Goal: Information Seeking & Learning: Learn about a topic

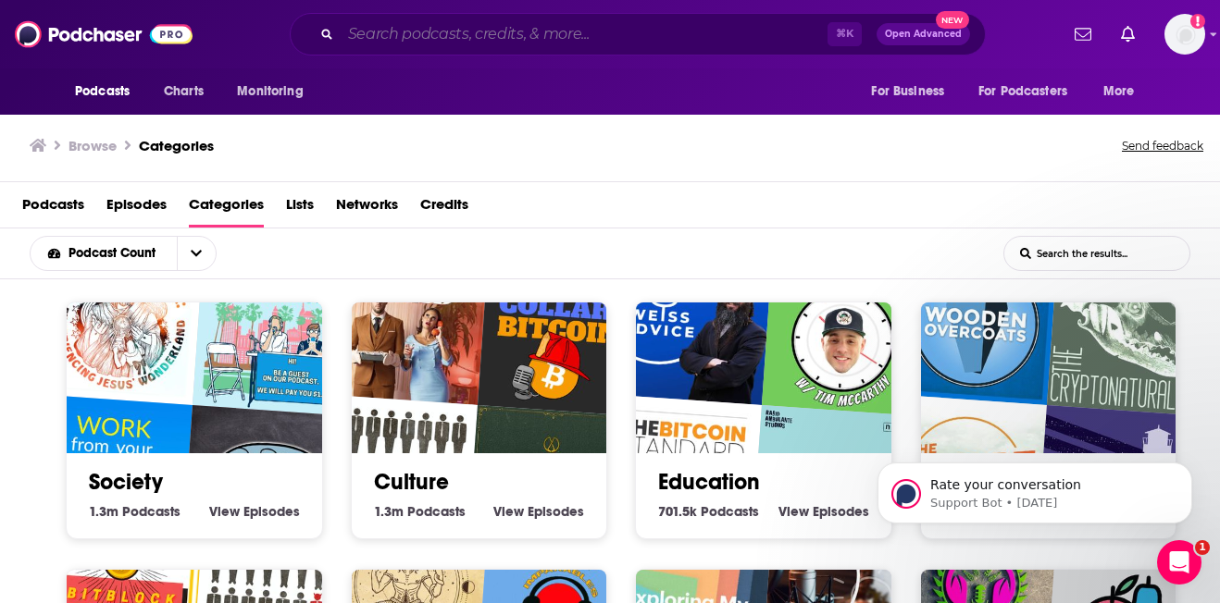
click at [485, 31] on input "Search podcasts, credits, & more..." at bounding box center [584, 34] width 487 height 30
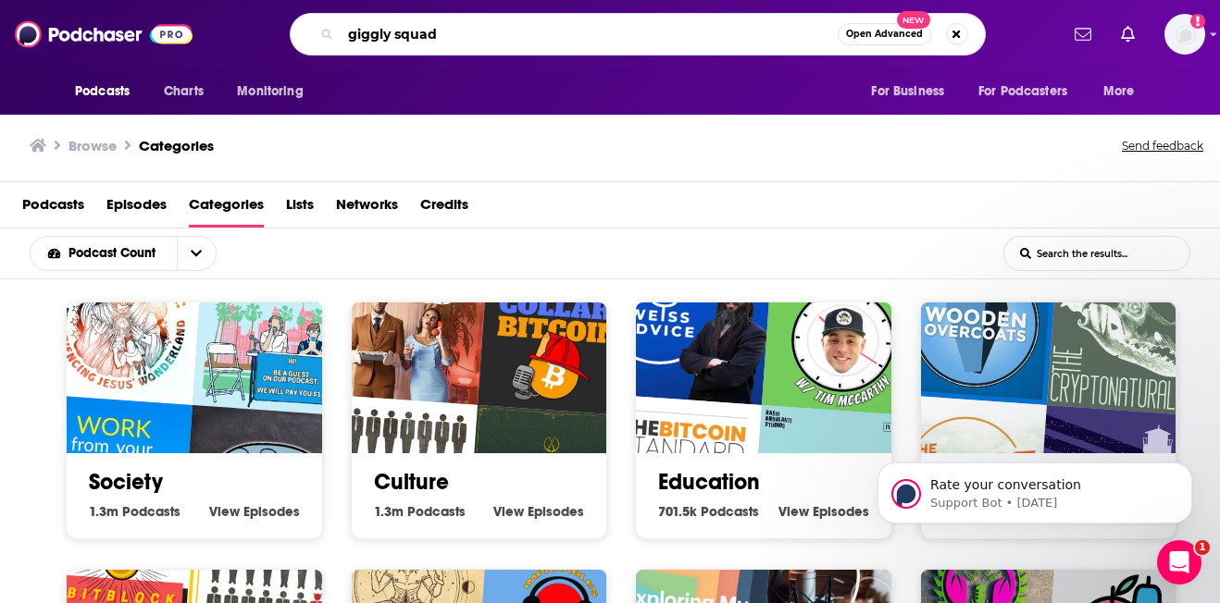
type input "giggly squad"
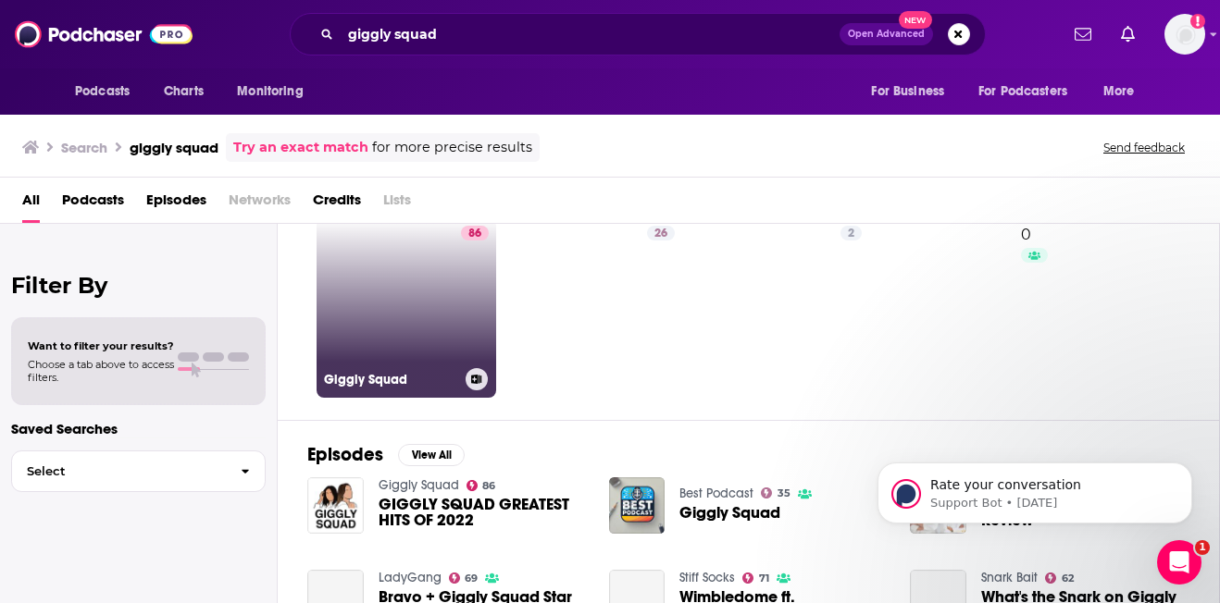
scroll to position [69, 0]
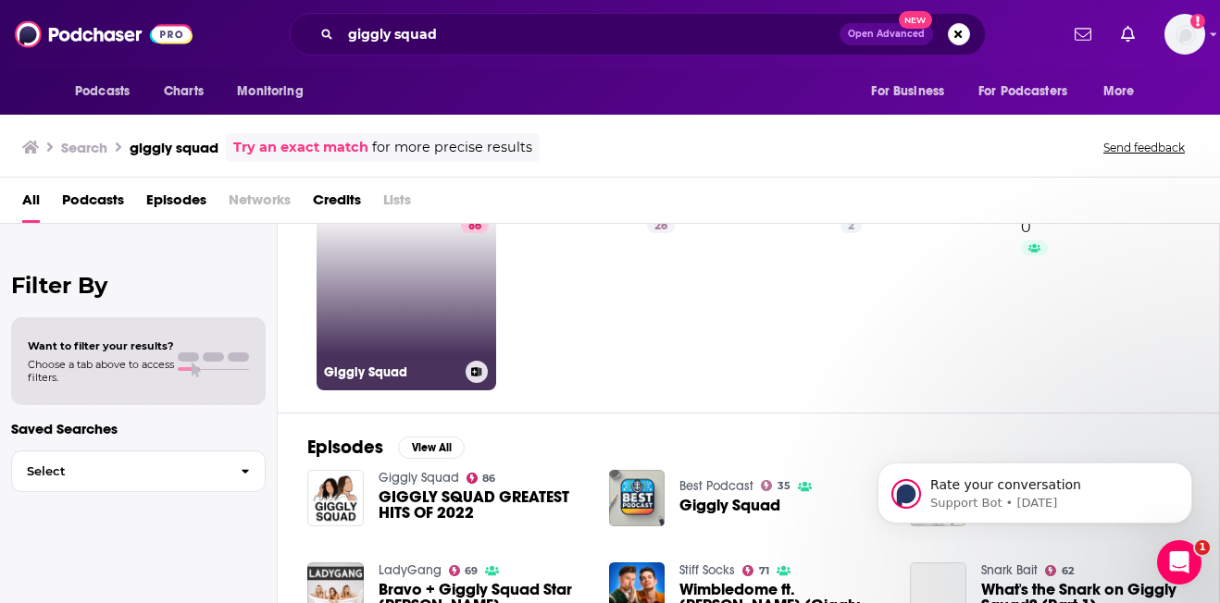
click at [367, 284] on link "86 Giggly Squad" at bounding box center [406, 301] width 180 height 180
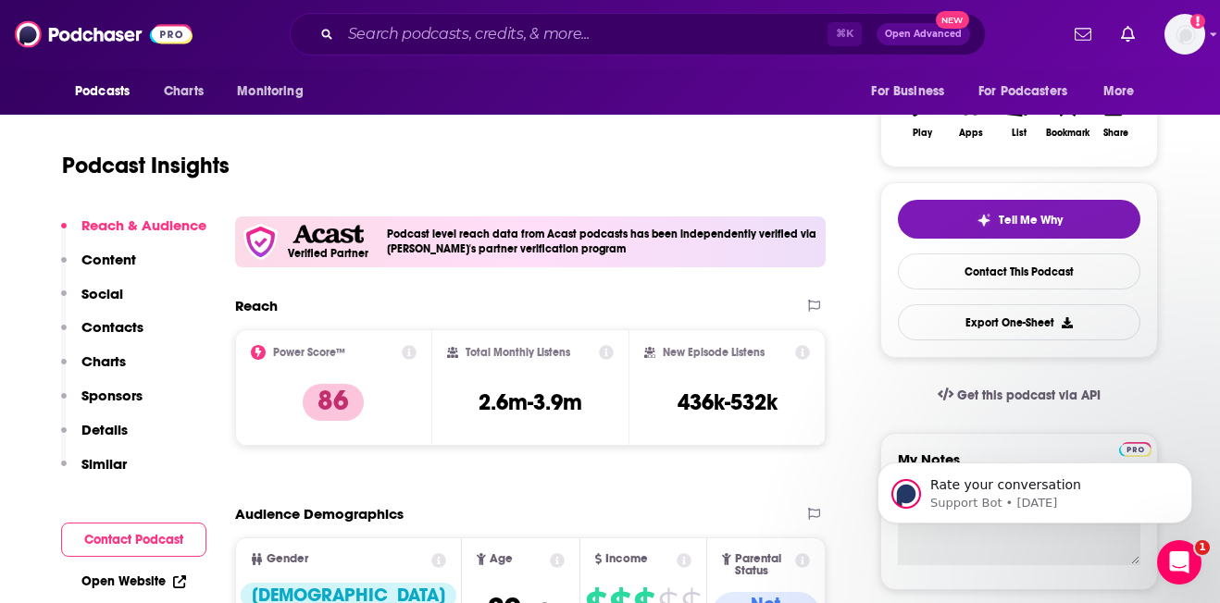
scroll to position [318, 0]
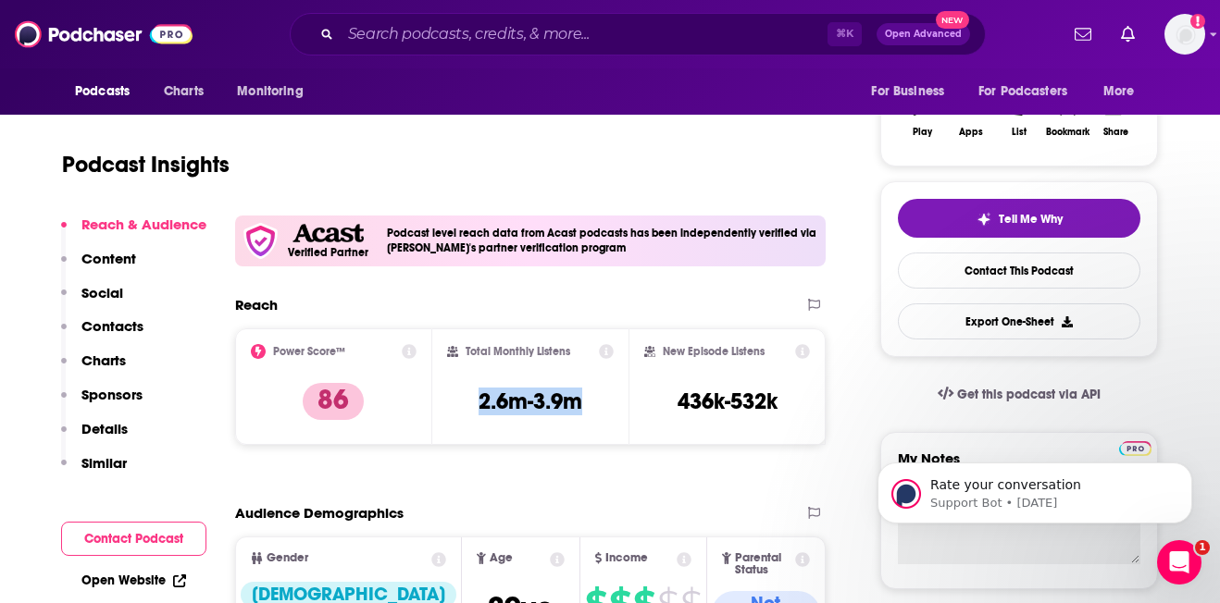
drag, startPoint x: 471, startPoint y: 403, endPoint x: 584, endPoint y: 410, distance: 113.1
click at [584, 410] on div "Total Monthly Listens 2.6m-3.9m" at bounding box center [530, 386] width 167 height 85
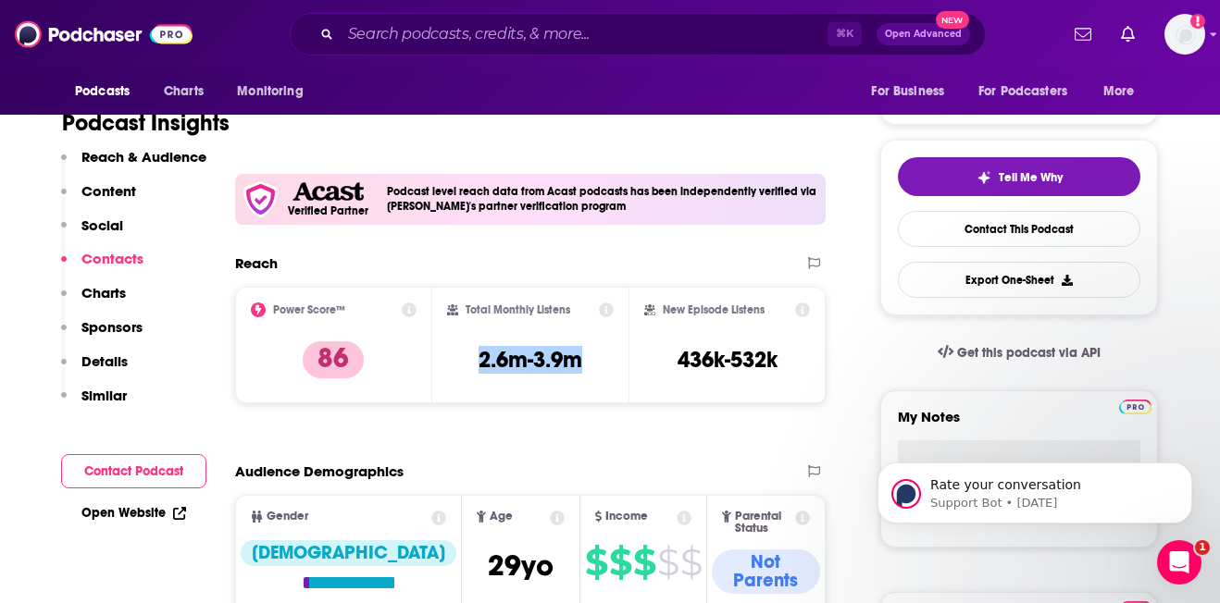
scroll to position [0, 0]
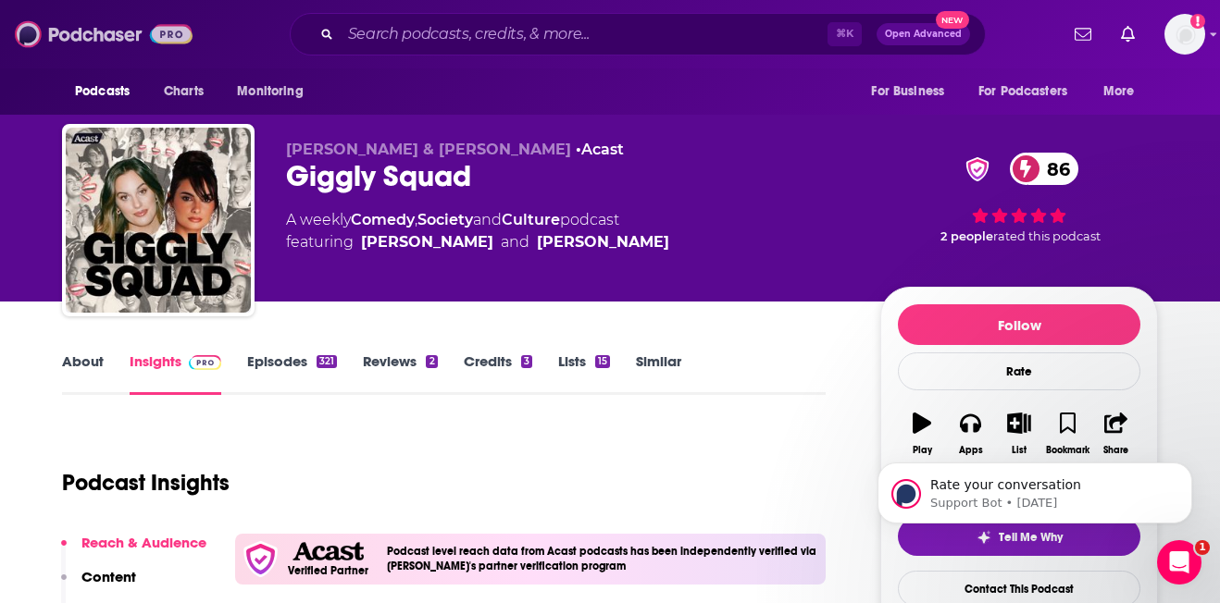
click at [76, 35] on img at bounding box center [104, 34] width 178 height 35
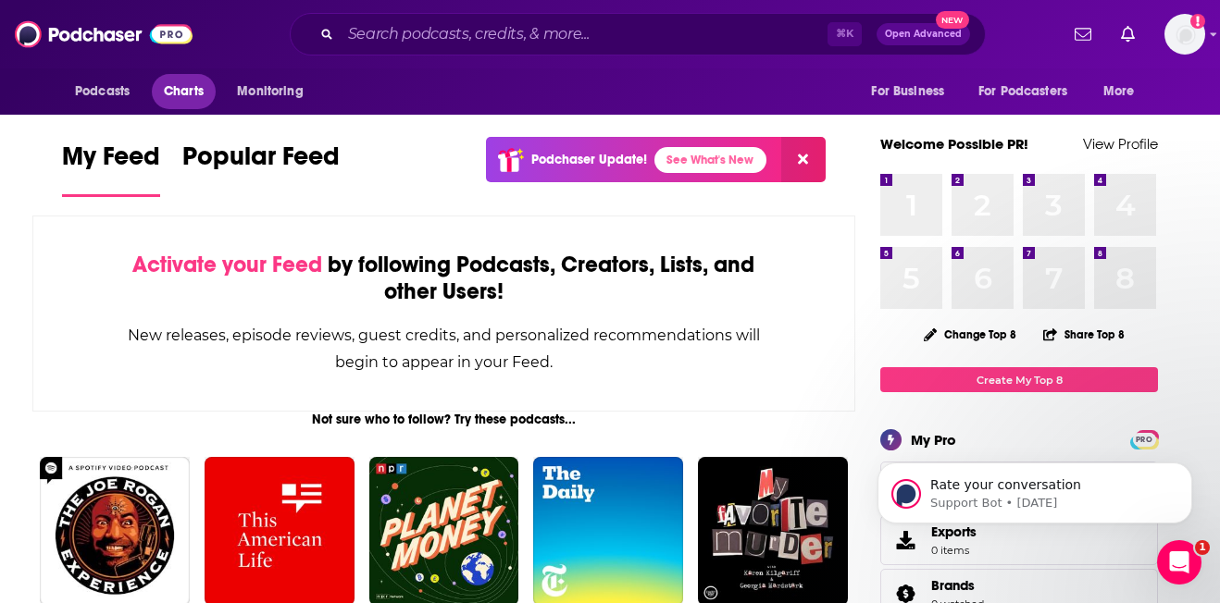
click at [180, 93] on span "Charts" at bounding box center [184, 92] width 40 height 26
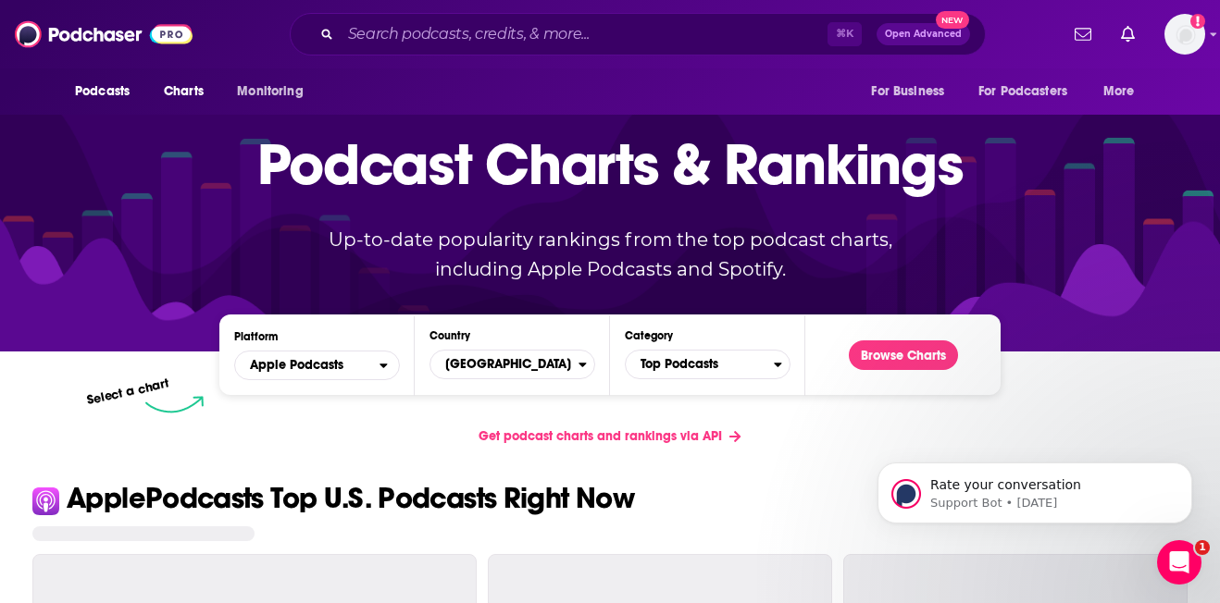
scroll to position [80, 0]
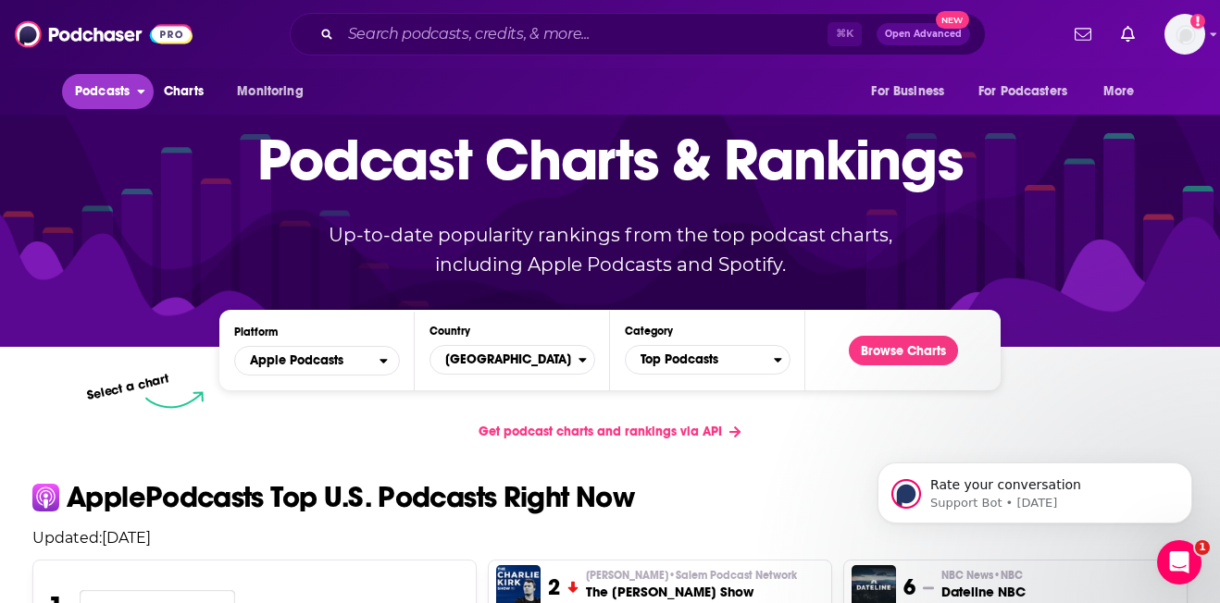
click at [101, 95] on span "Podcasts" at bounding box center [102, 92] width 55 height 26
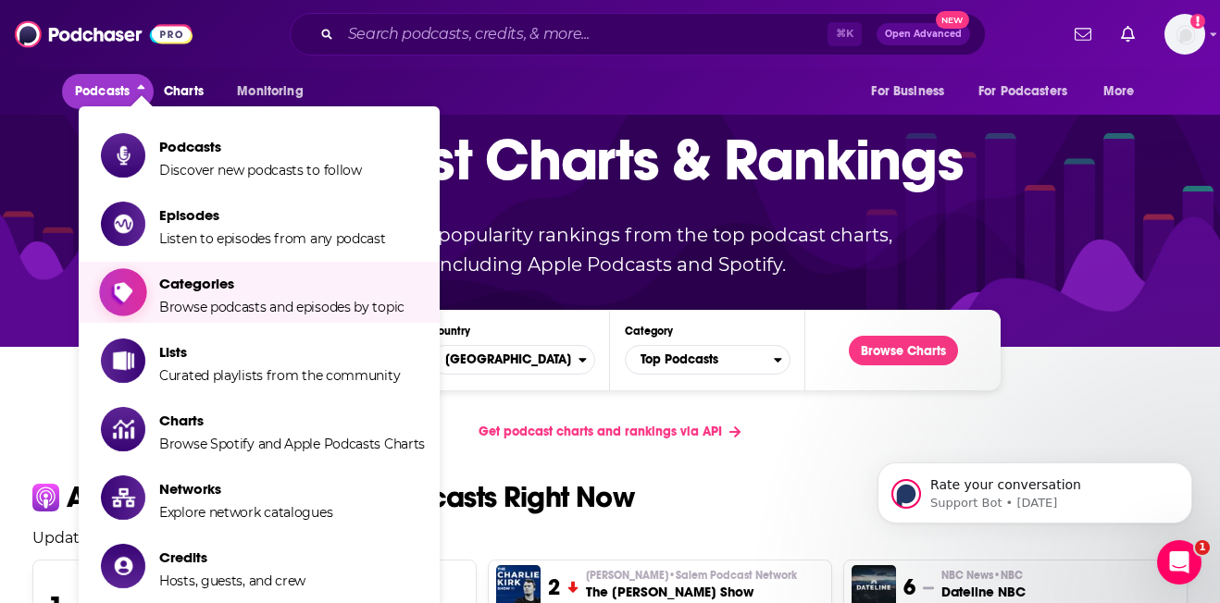
click at [173, 286] on span "Categories" at bounding box center [281, 284] width 245 height 18
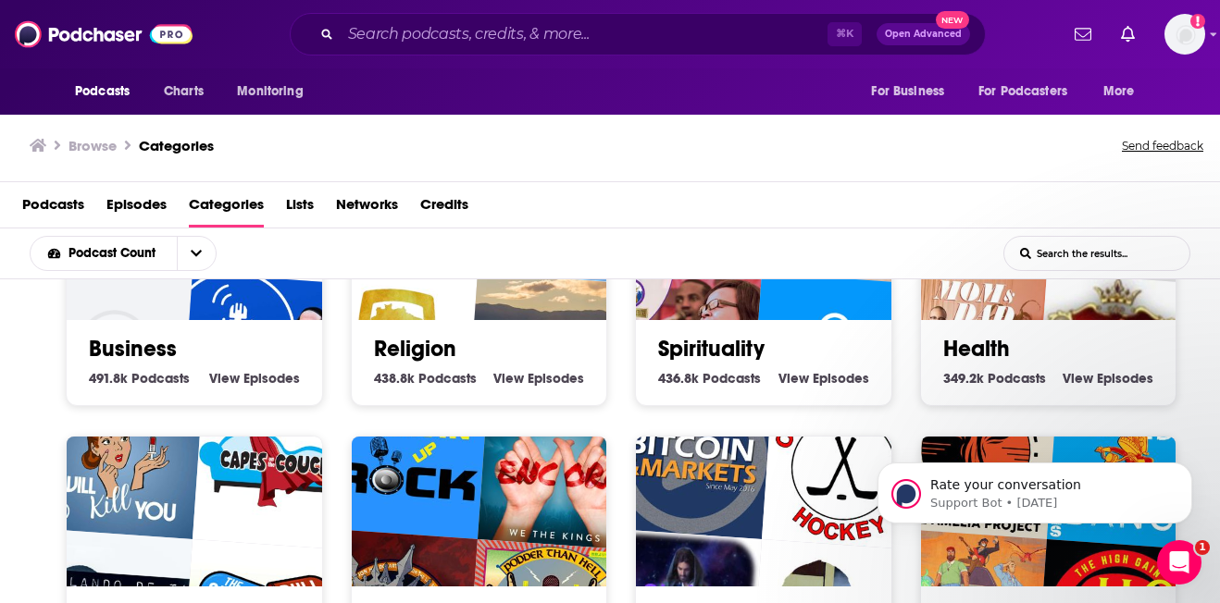
scroll to position [377, 0]
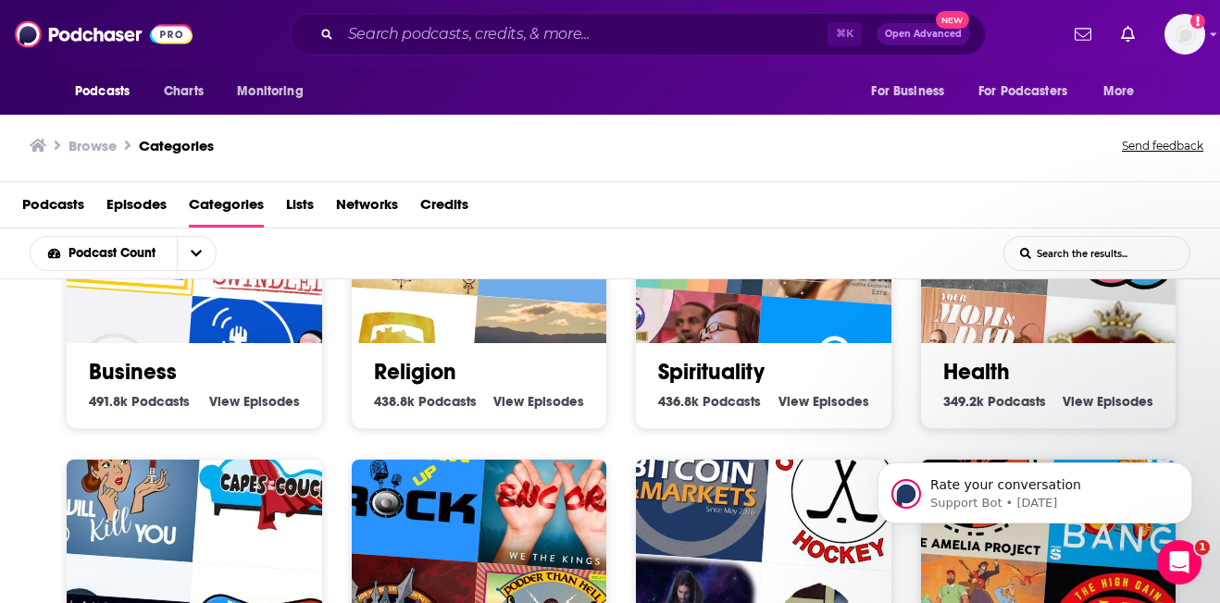
click at [134, 365] on link "Business" at bounding box center [133, 372] width 88 height 28
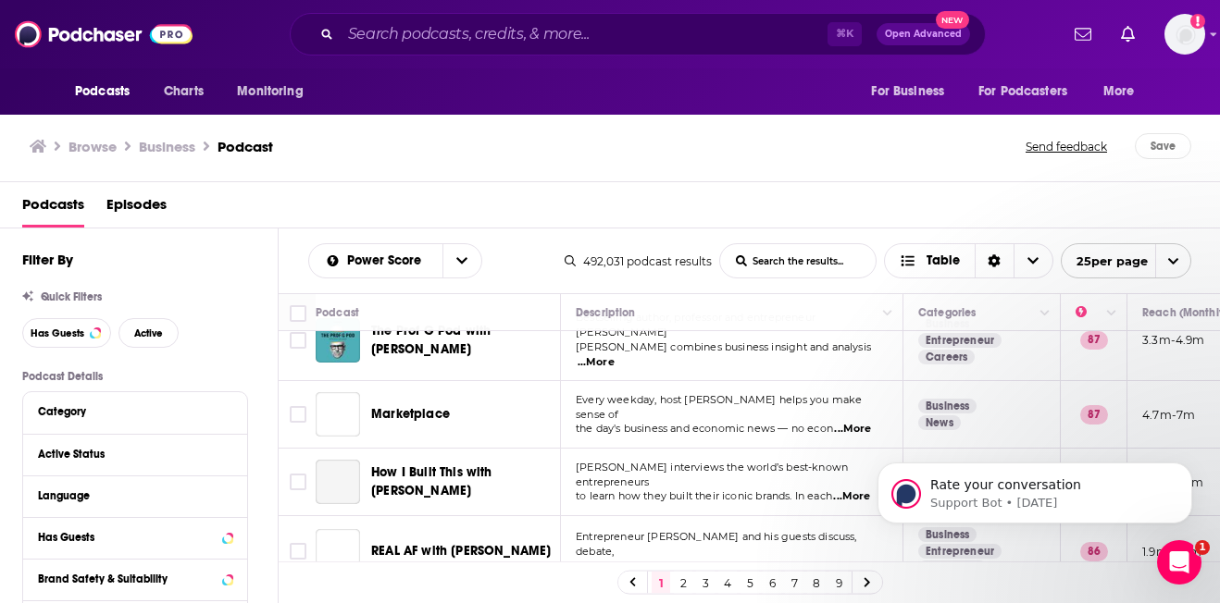
scroll to position [1544, 0]
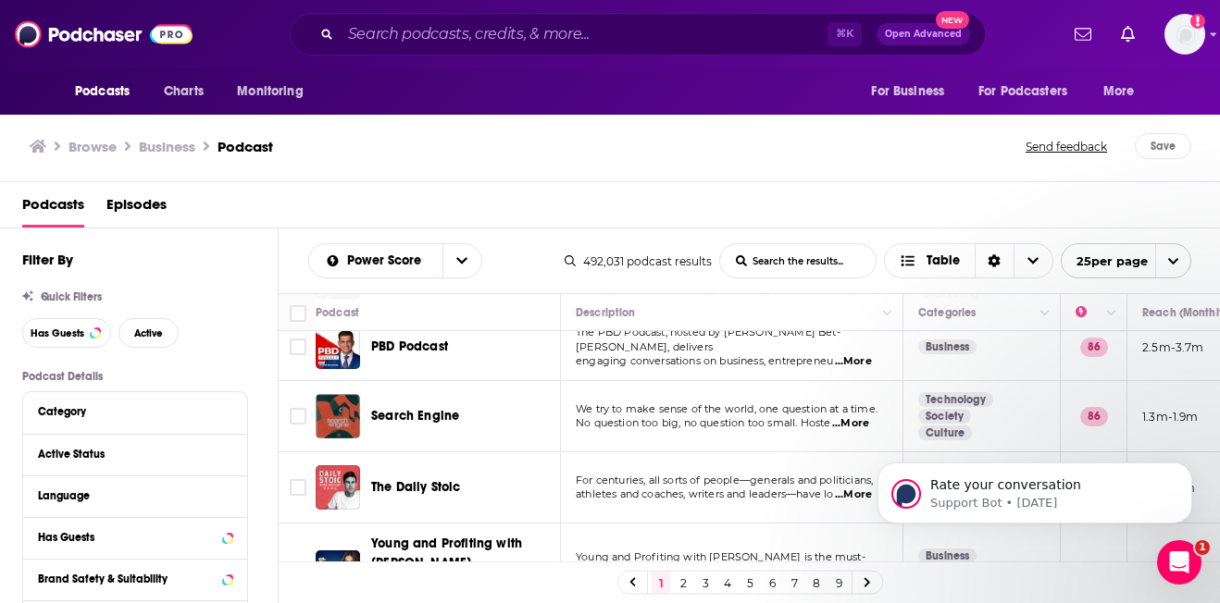
click at [704, 582] on link "3" at bounding box center [705, 583] width 19 height 22
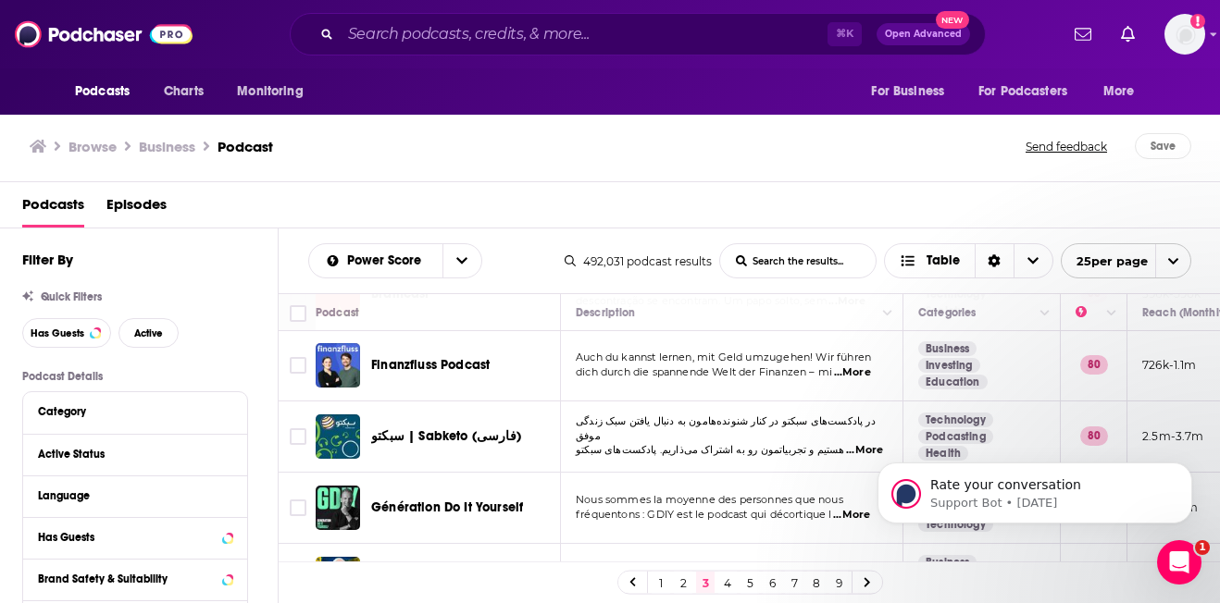
scroll to position [1596, 0]
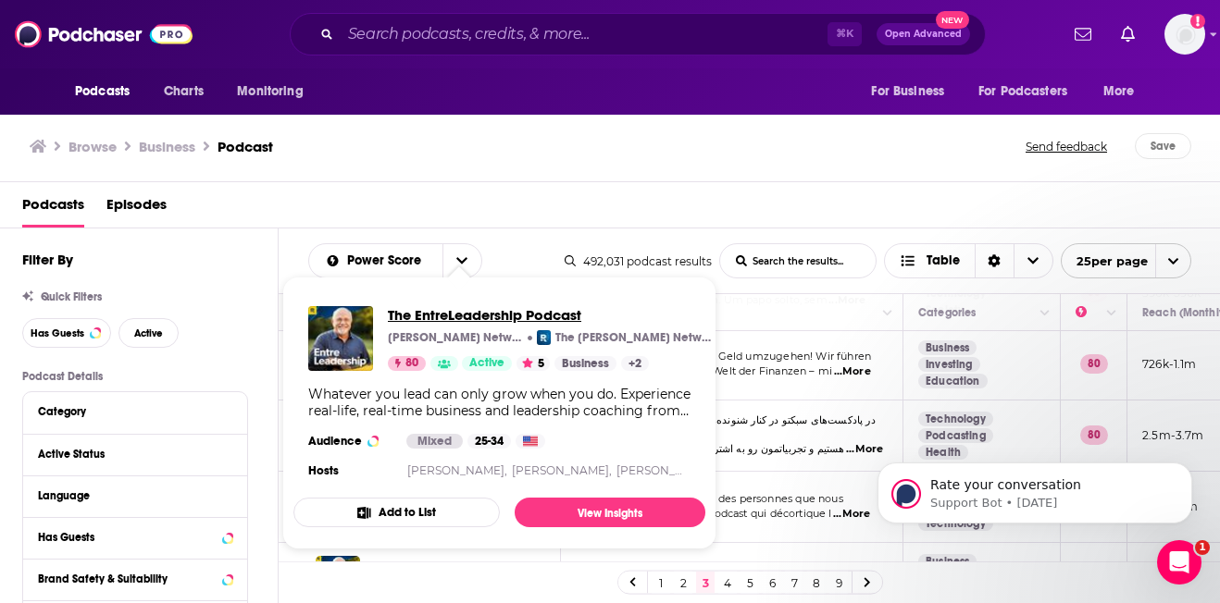
click at [446, 314] on span "The EntreLeadership Podcast" at bounding box center [550, 315] width 324 height 18
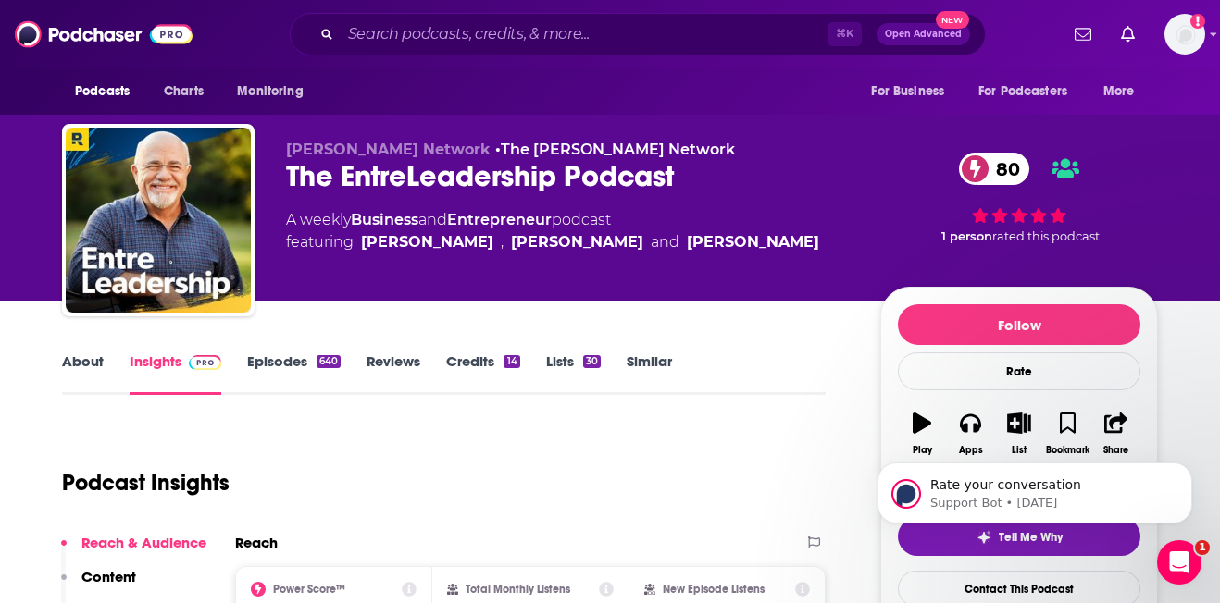
click at [68, 378] on link "About" at bounding box center [83, 374] width 42 height 43
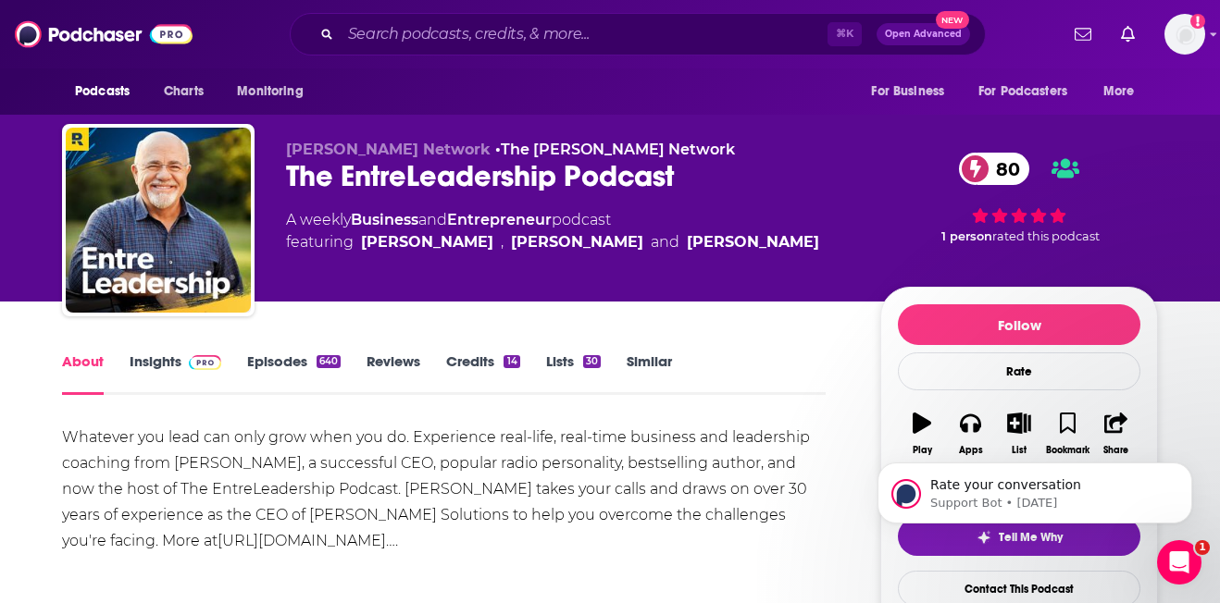
click at [161, 355] on link "Insights" at bounding box center [176, 374] width 92 height 43
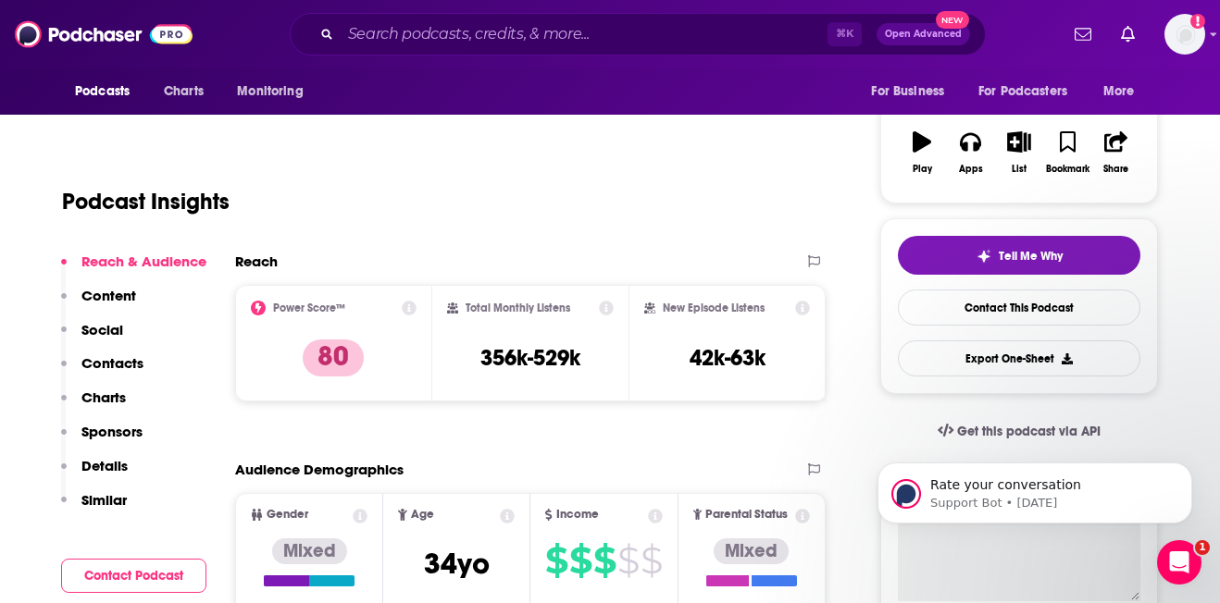
scroll to position [412, 0]
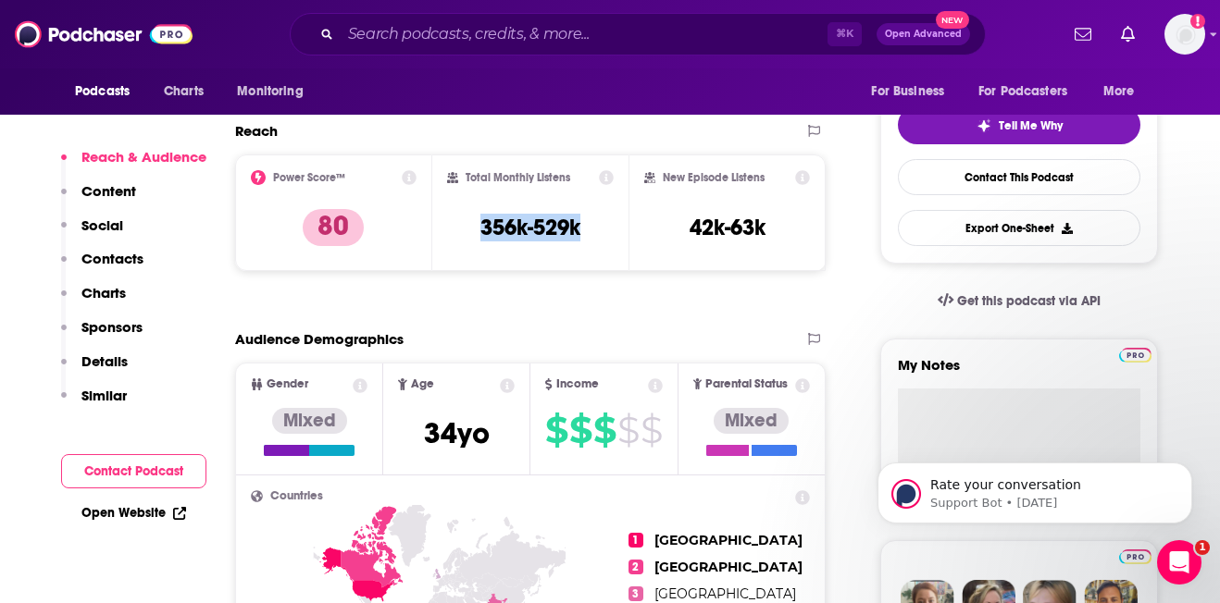
drag, startPoint x: 477, startPoint y: 229, endPoint x: 612, endPoint y: 229, distance: 134.2
click at [612, 229] on div "Total Monthly Listens 356k-529k" at bounding box center [530, 212] width 167 height 85
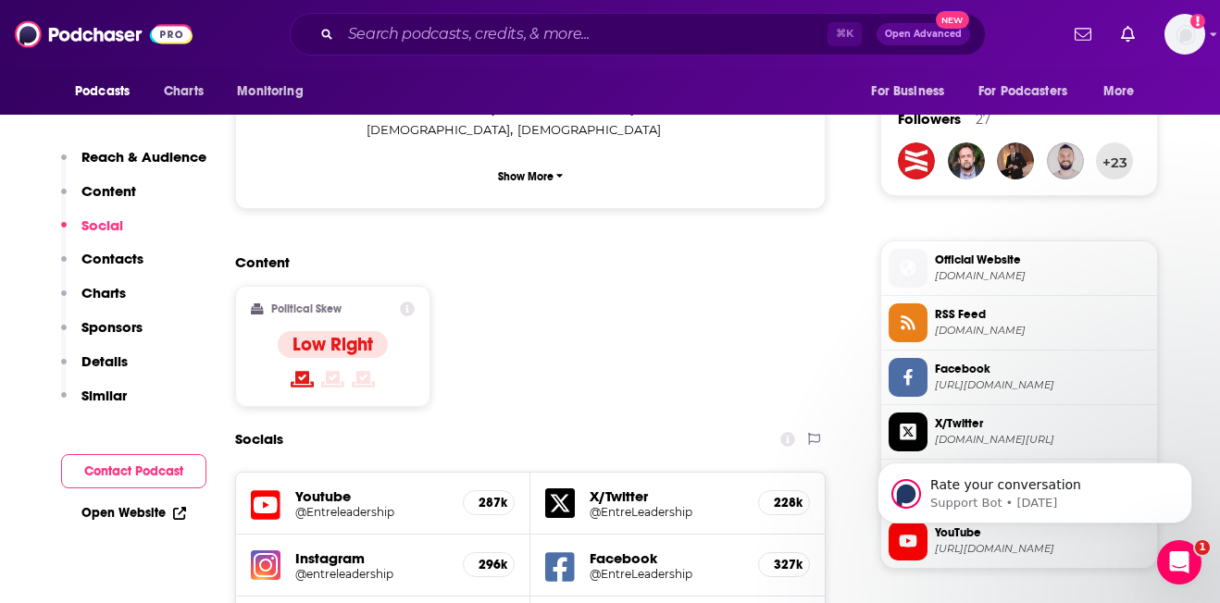
scroll to position [1329, 0]
click at [290, 304] on h2 "Political Skew" at bounding box center [306, 310] width 70 height 13
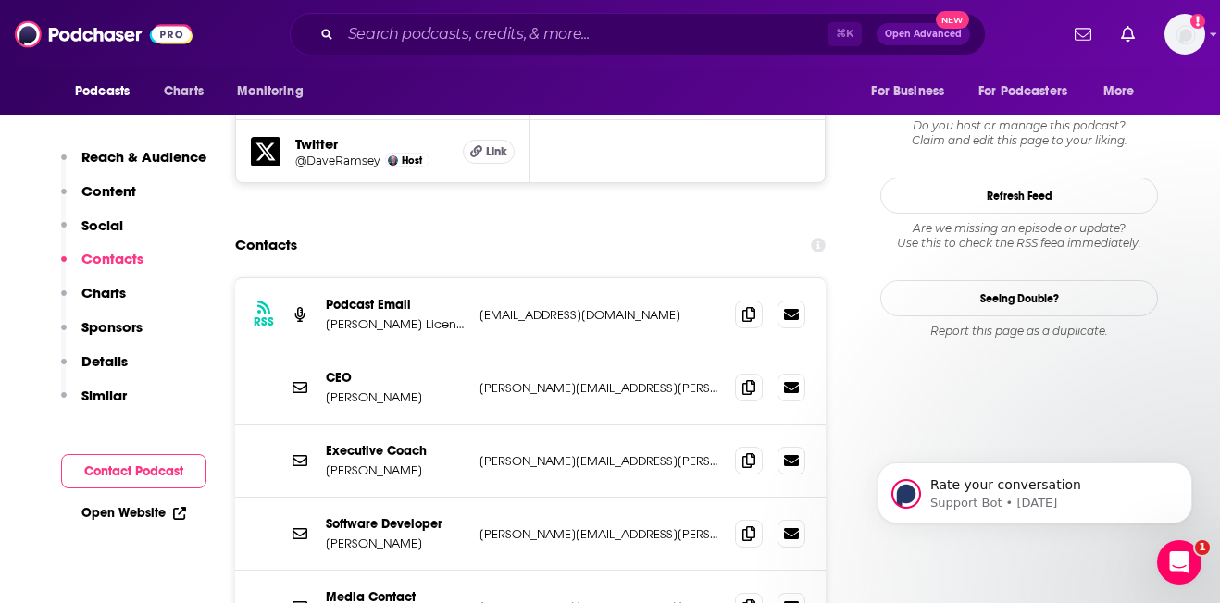
scroll to position [1867, 0]
drag, startPoint x: 321, startPoint y: 280, endPoint x: 428, endPoint y: 282, distance: 106.4
click at [428, 353] on div "CEO [PERSON_NAME] [PERSON_NAME][EMAIL_ADDRESS][PERSON_NAME][DOMAIN_NAME] [PERSO…" at bounding box center [530, 389] width 590 height 73
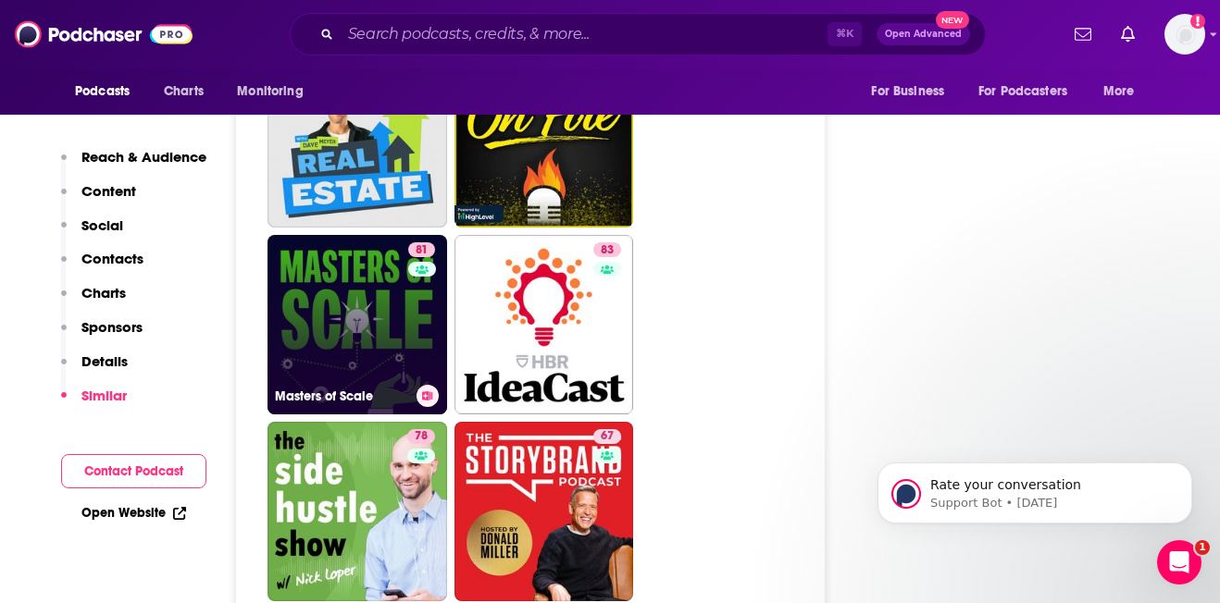
scroll to position [4746, 0]
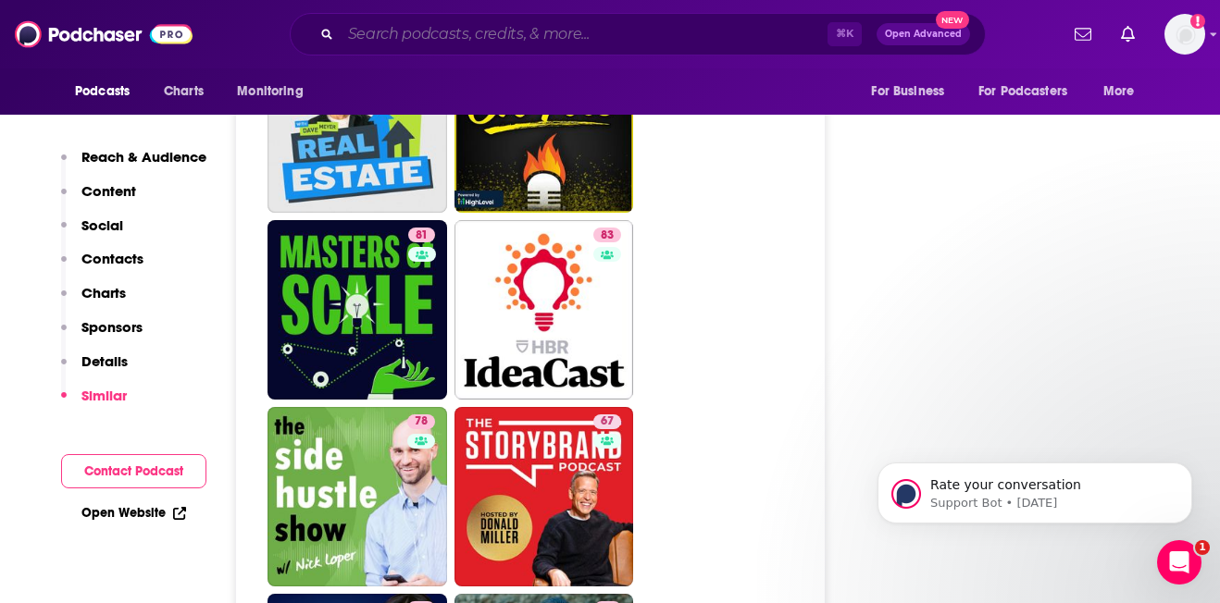
click at [514, 35] on input "Search podcasts, credits, & more..." at bounding box center [584, 34] width 487 height 30
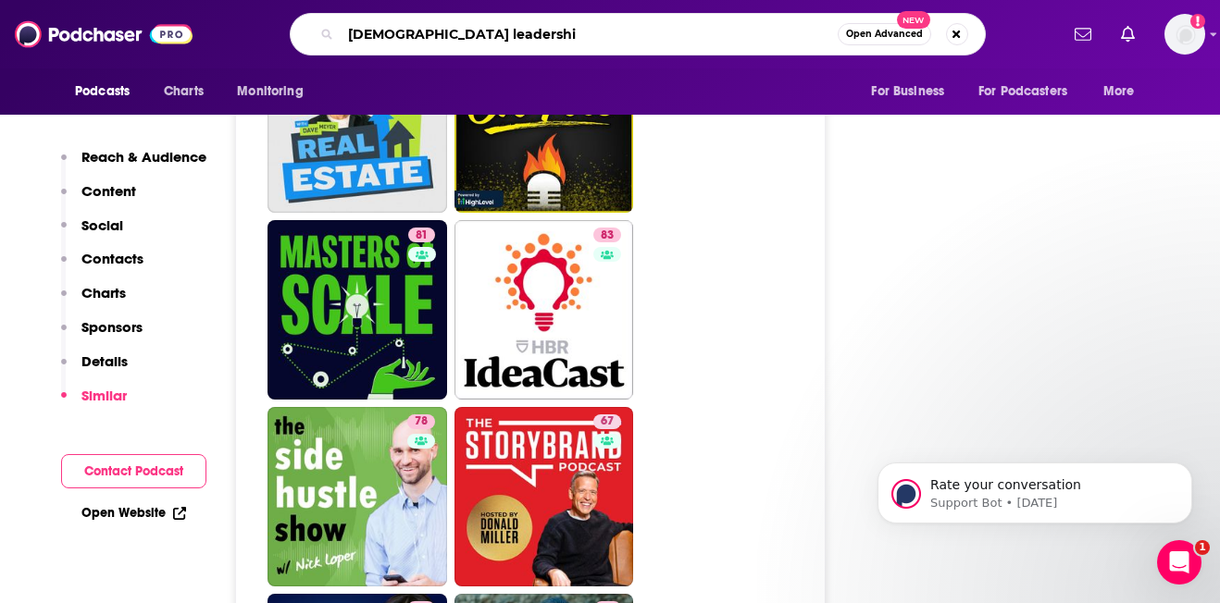
type input "[DEMOGRAPHIC_DATA] leadership"
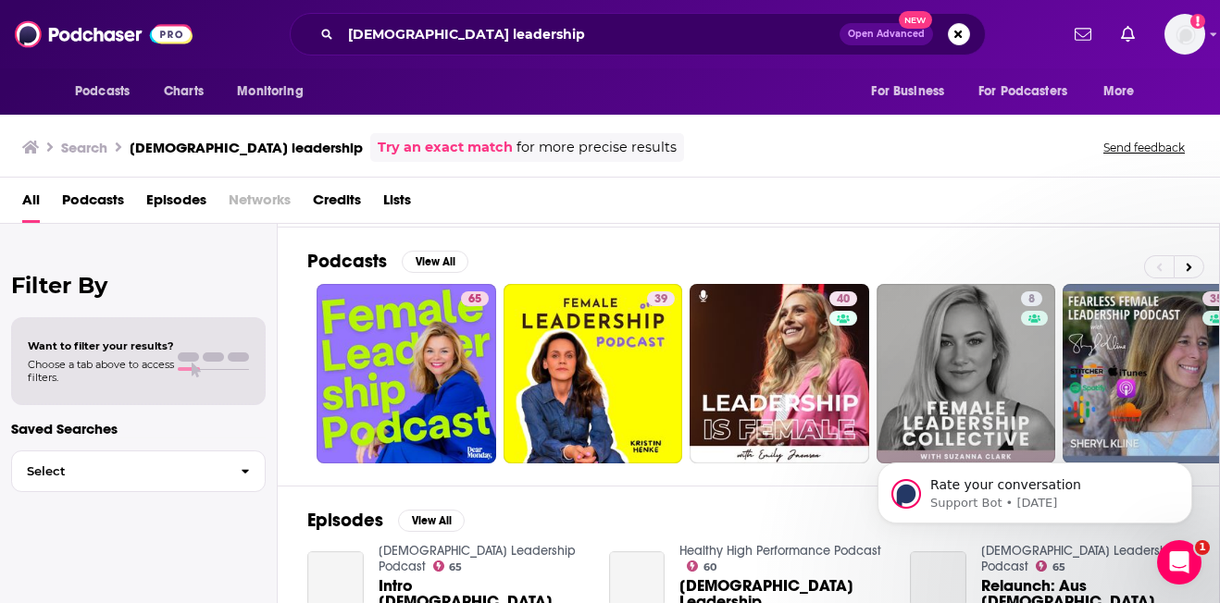
scroll to position [107, 0]
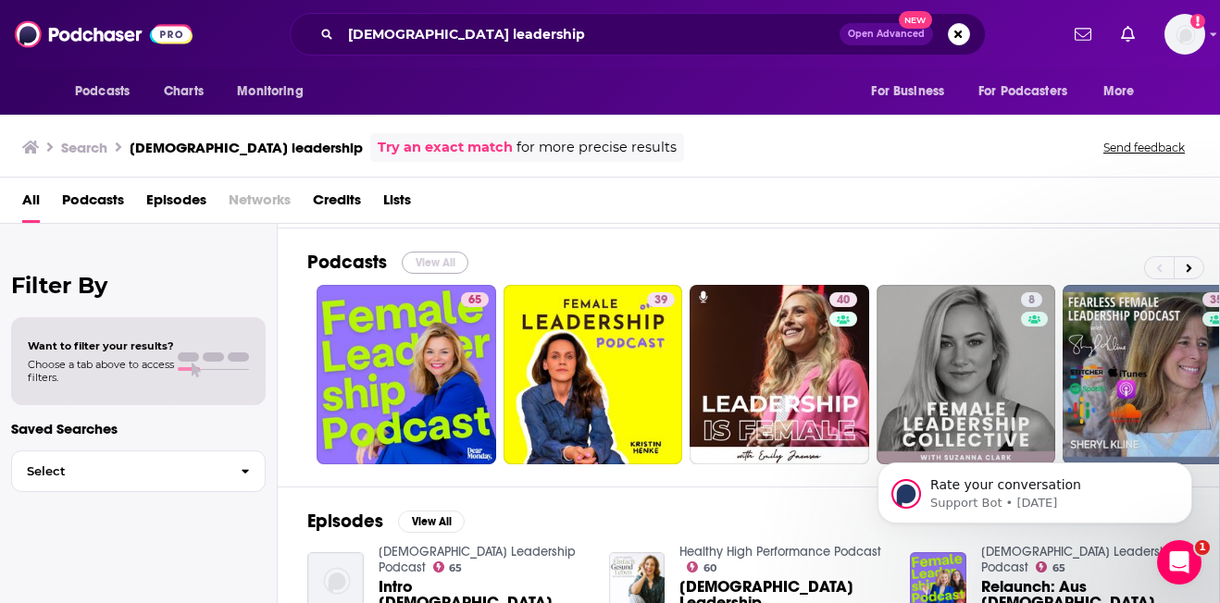
click at [435, 261] on button "View All" at bounding box center [435, 263] width 67 height 22
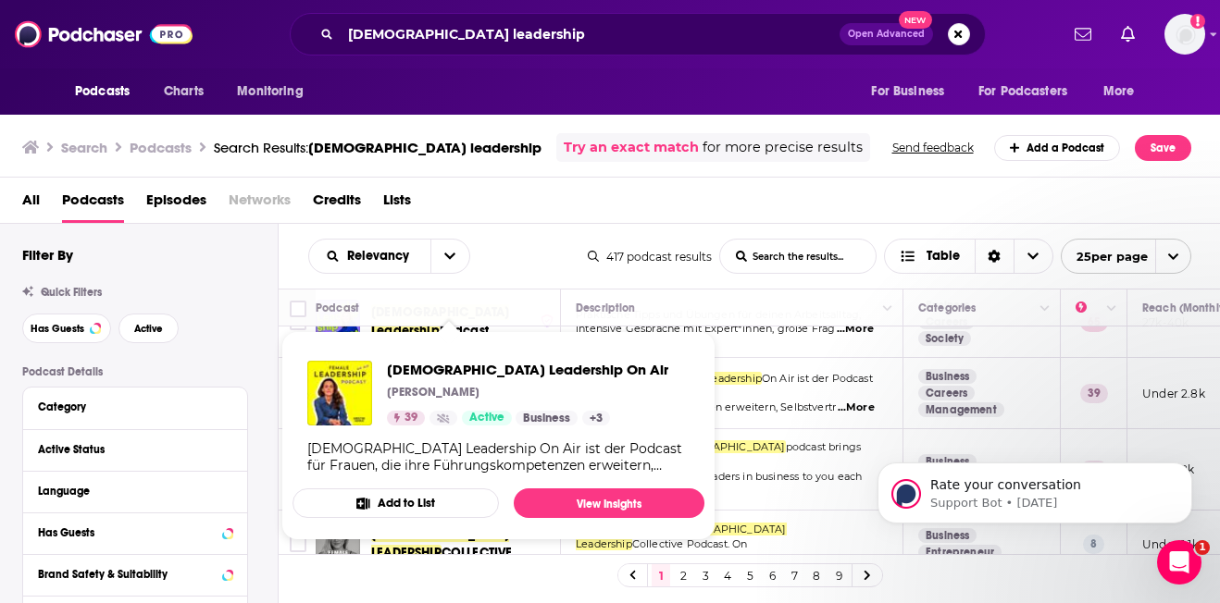
scroll to position [38, 0]
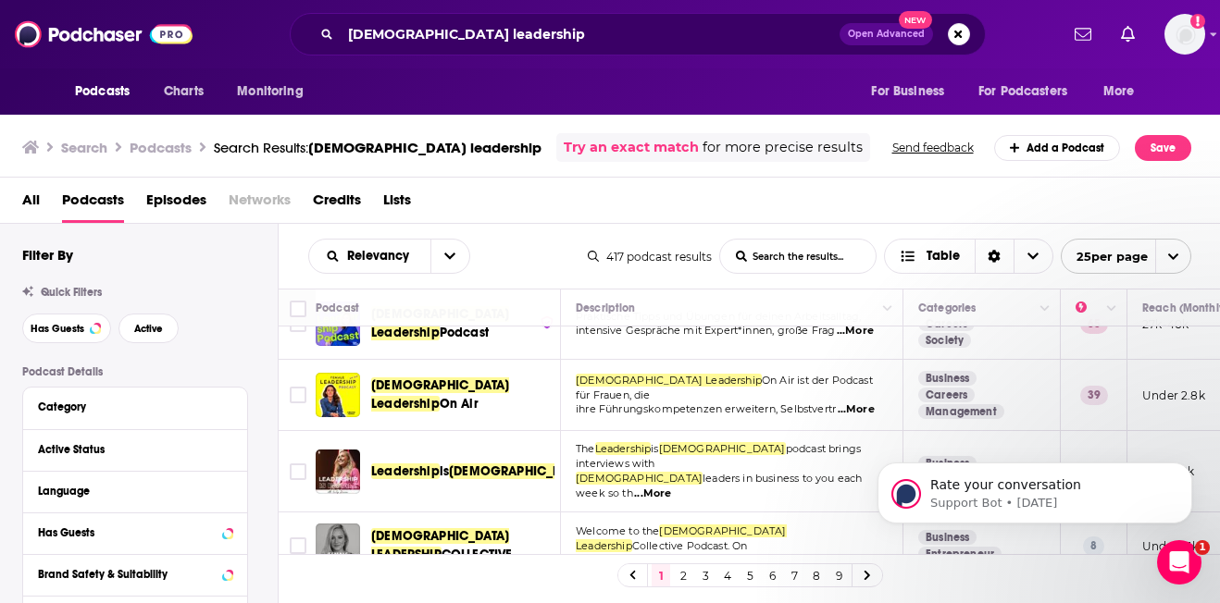
click at [452, 399] on span "[DEMOGRAPHIC_DATA] Leadership" at bounding box center [440, 395] width 138 height 34
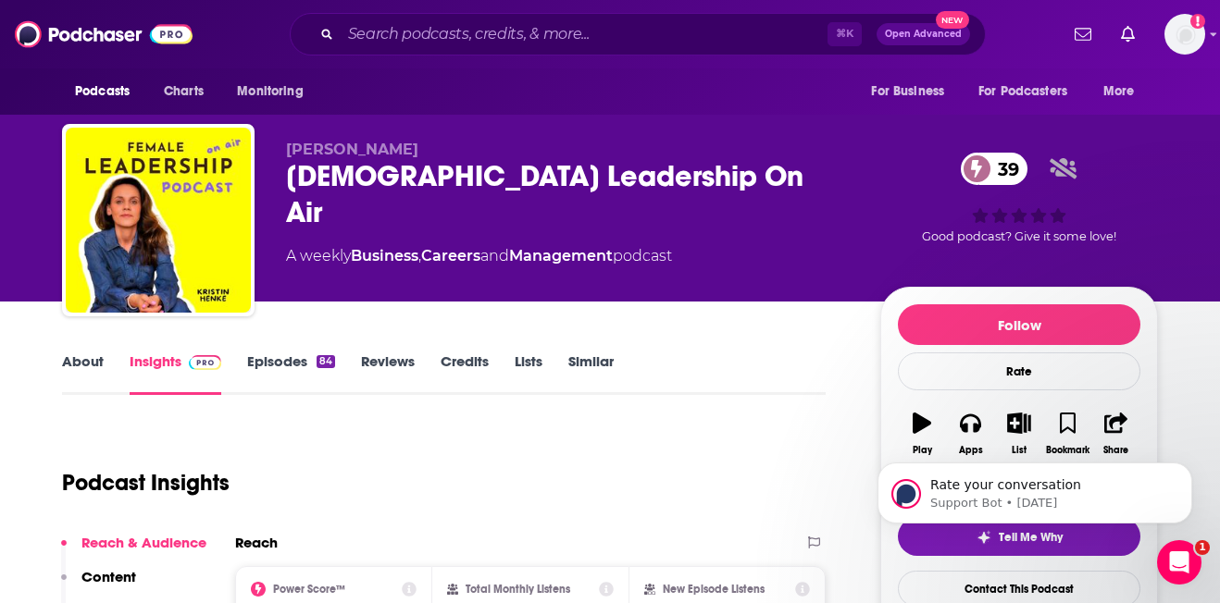
click at [82, 361] on link "About" at bounding box center [83, 374] width 42 height 43
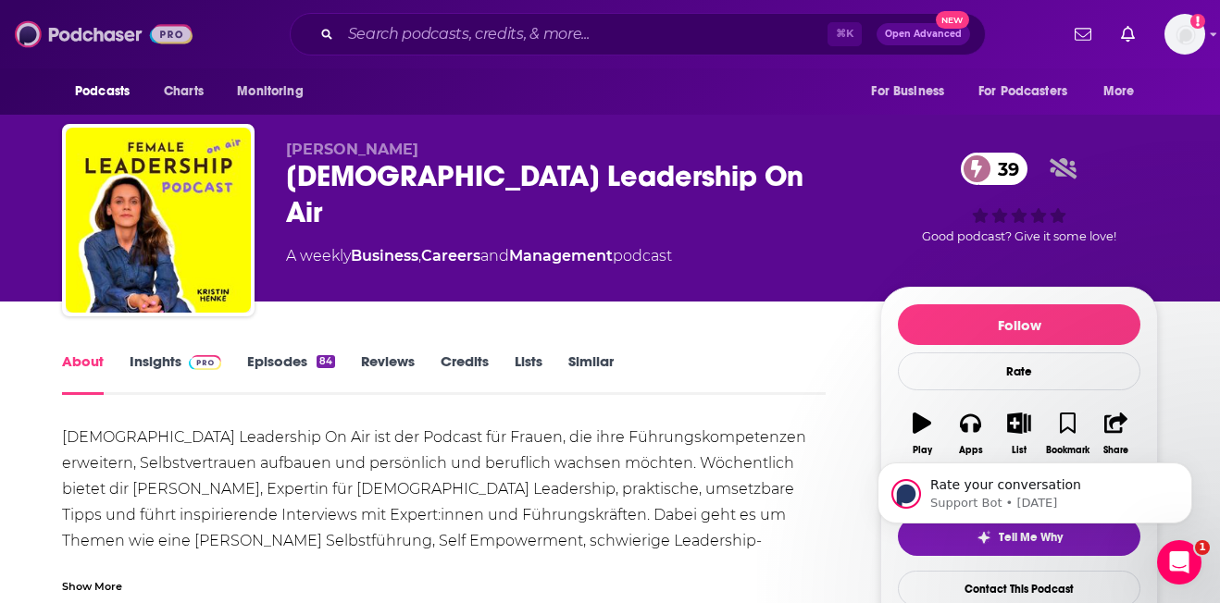
click at [89, 32] on img at bounding box center [104, 34] width 178 height 35
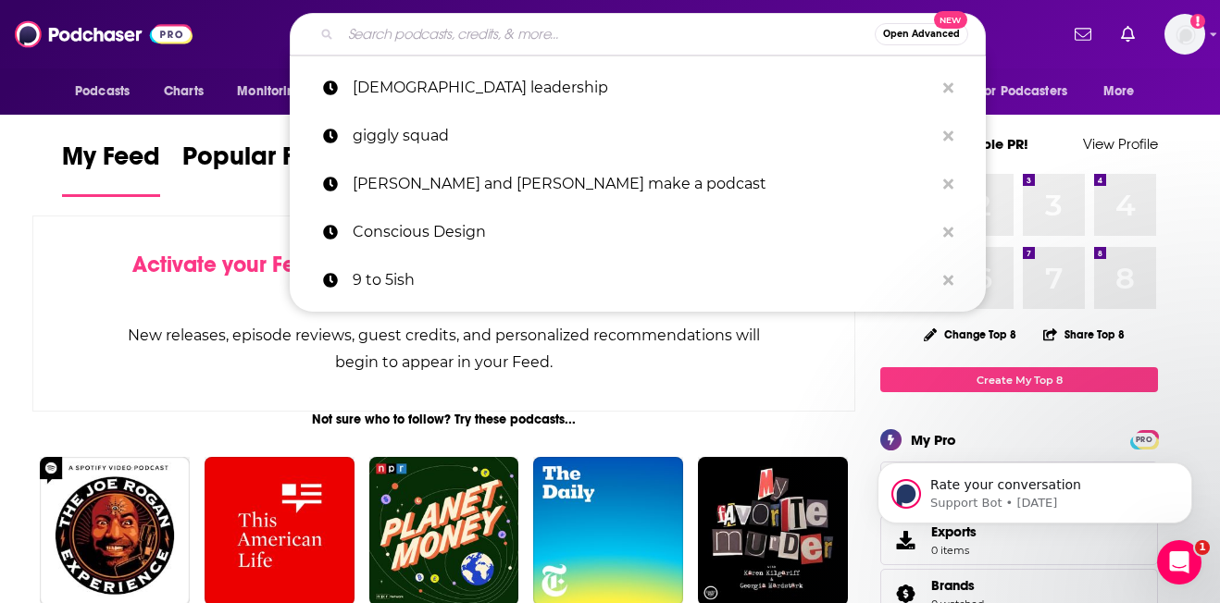
click at [453, 26] on input "Search podcasts, credits, & more..." at bounding box center [608, 34] width 534 height 30
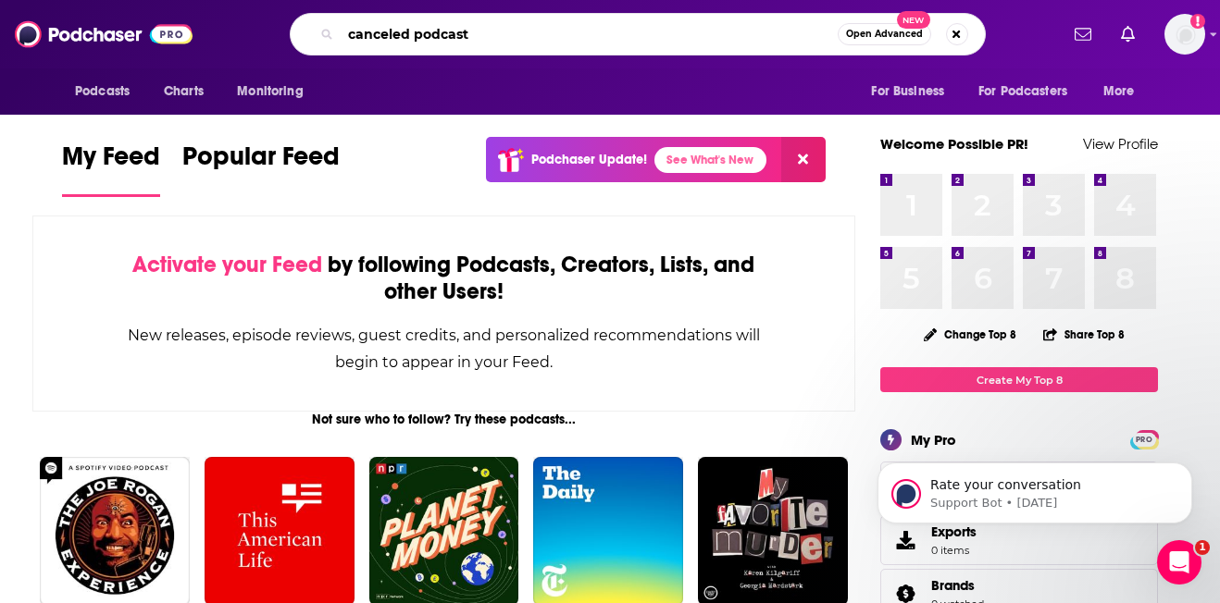
type input "canceled podcast"
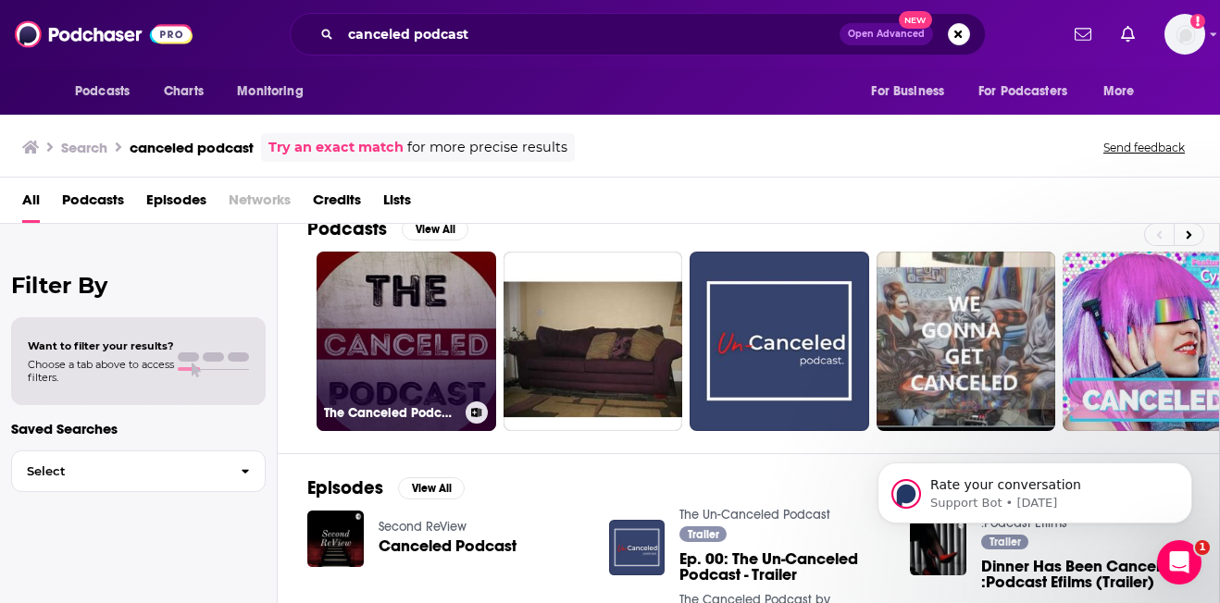
scroll to position [66, 0]
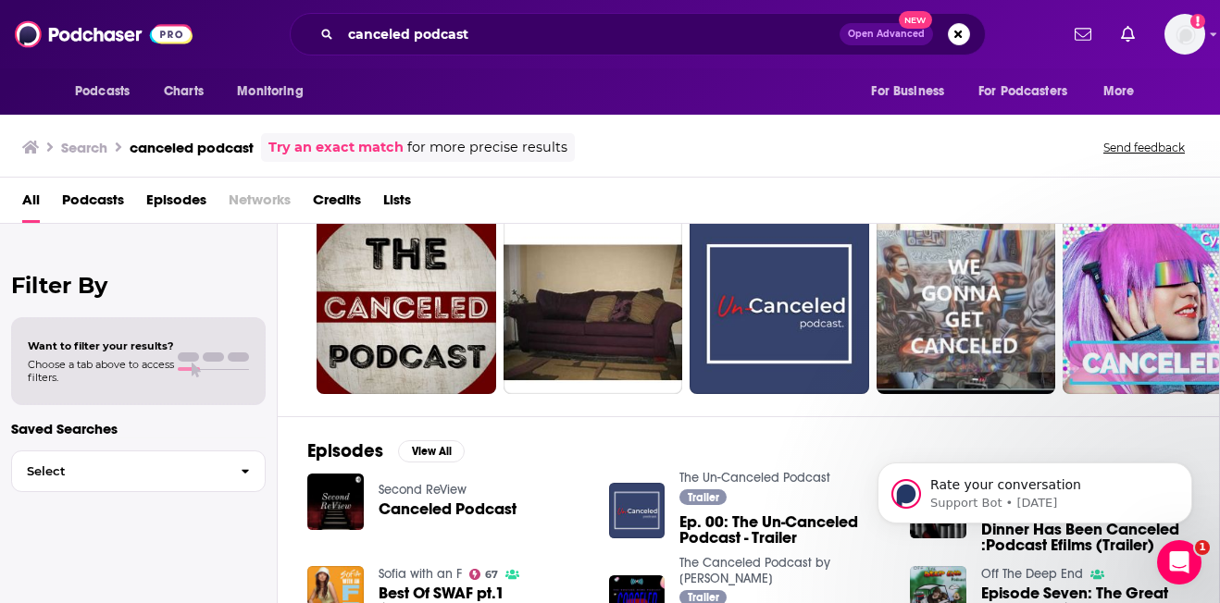
click at [978, 22] on div "canceled podcast Open Advanced New" at bounding box center [638, 34] width 696 height 43
click at [962, 29] on button "Search podcasts, credits, & more..." at bounding box center [959, 34] width 22 height 22
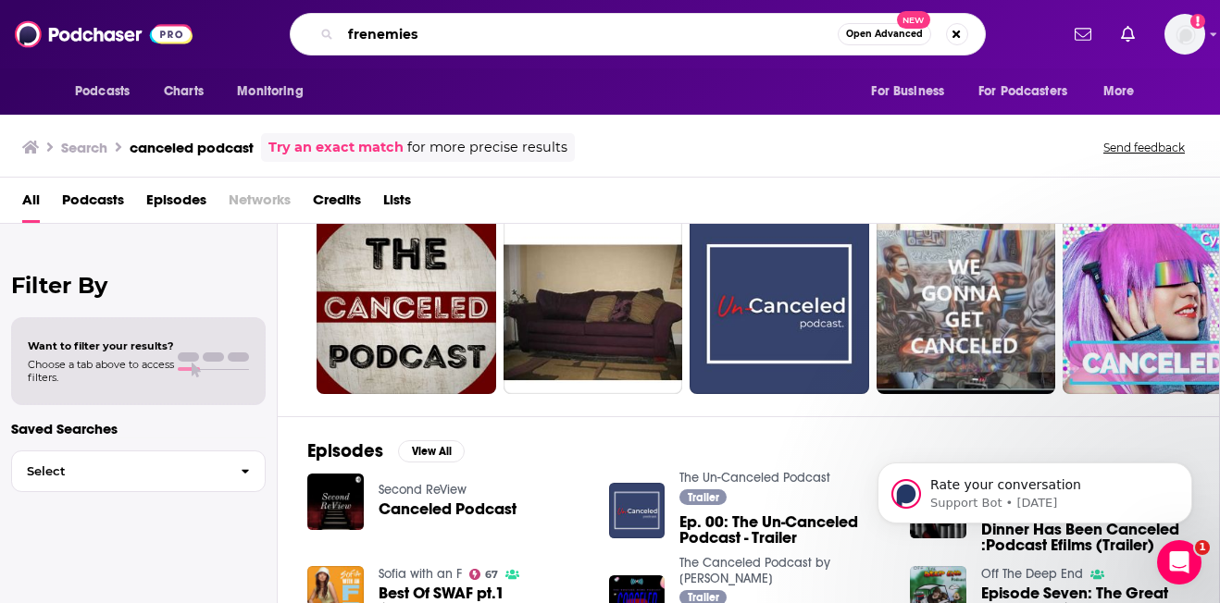
type input "frenemies"
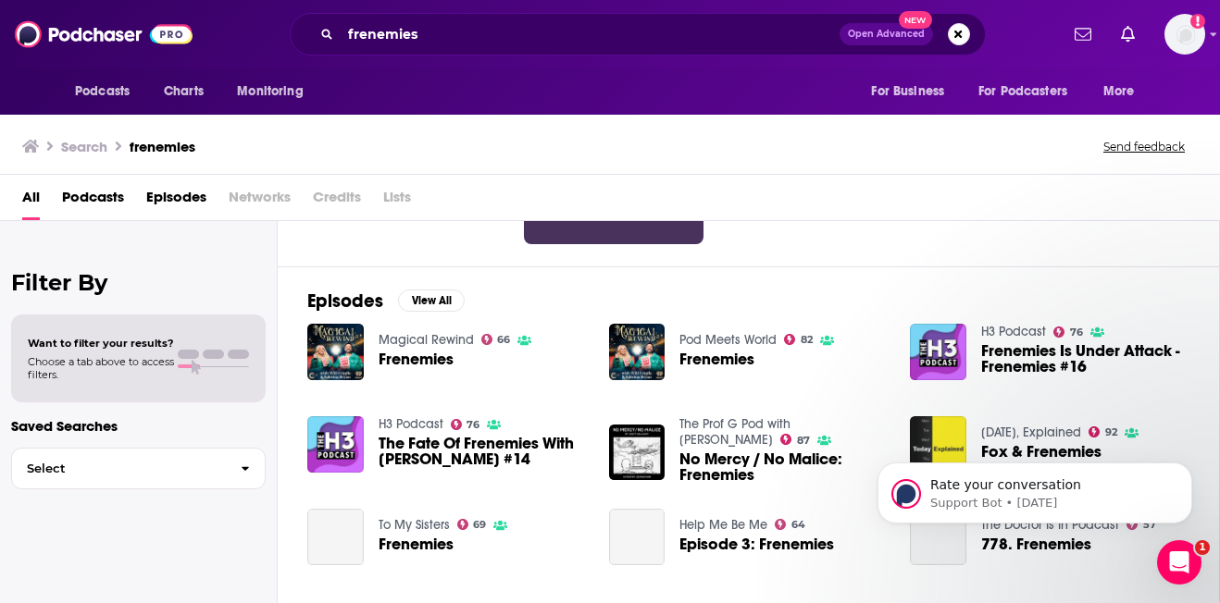
scroll to position [215, 0]
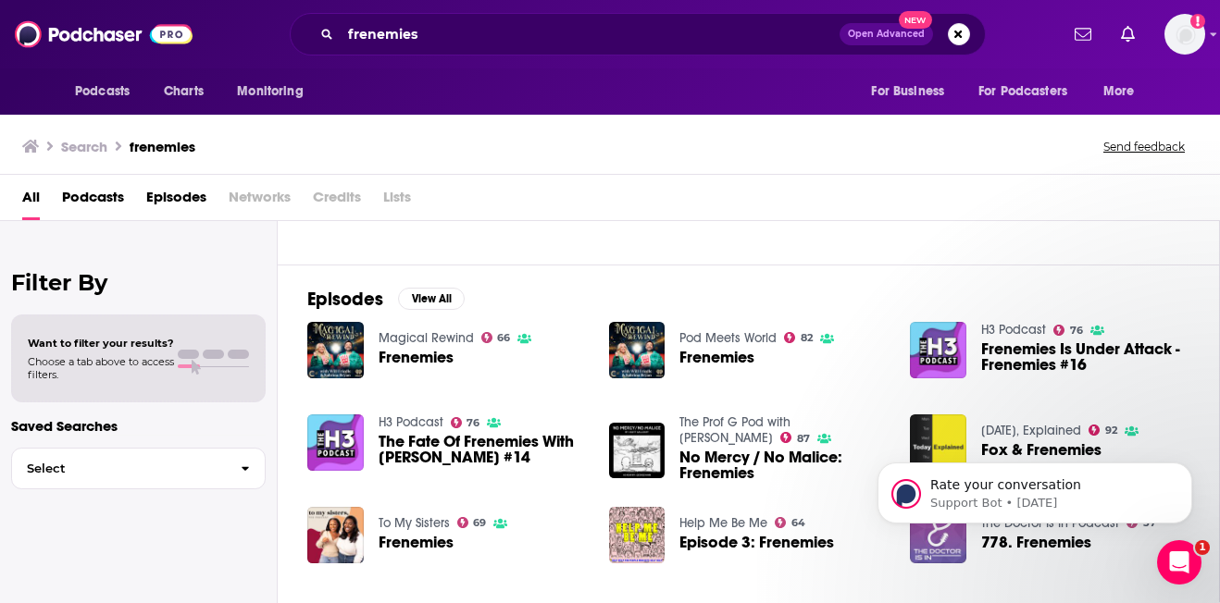
click at [946, 37] on span "Open Advanced New" at bounding box center [904, 34] width 130 height 22
click at [962, 36] on button "Search podcasts, credits, & more..." at bounding box center [959, 34] width 22 height 22
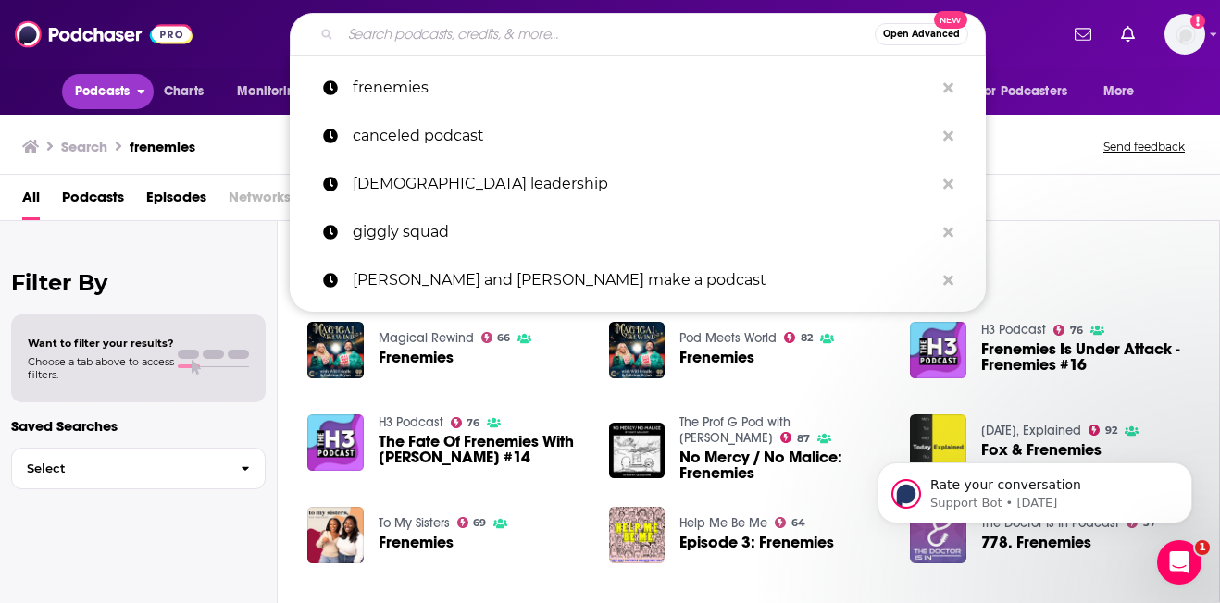
click at [108, 91] on span "Podcasts" at bounding box center [102, 92] width 55 height 26
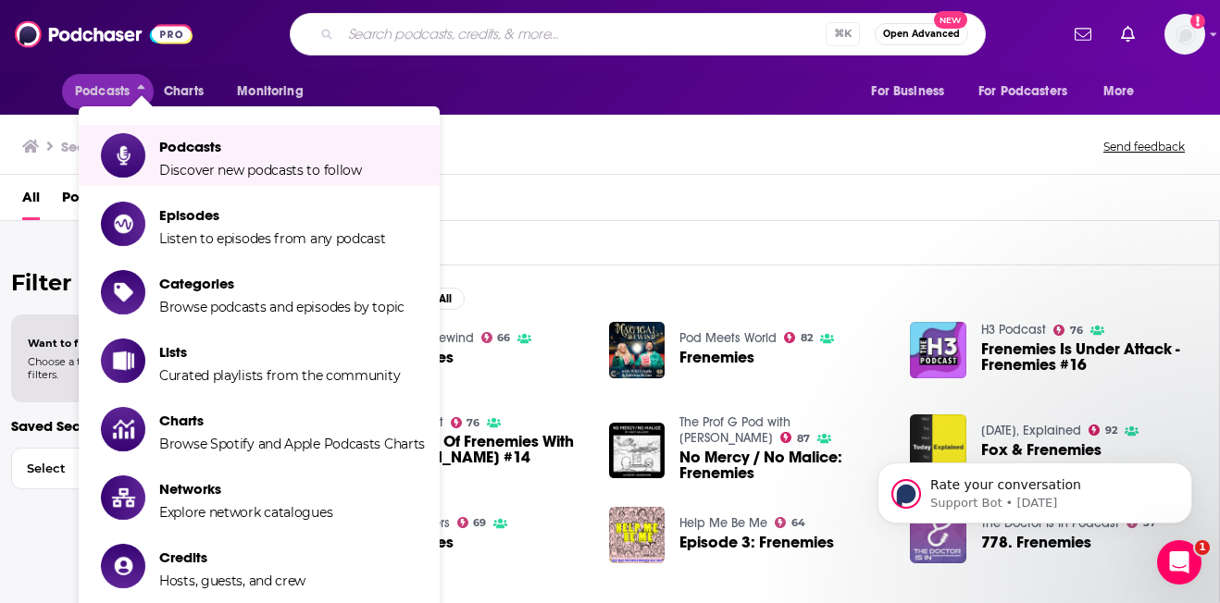
click at [449, 57] on div "Podcasts Charts Monitoring ⌘ K Open Advanced New For Business For Podcasters Mo…" at bounding box center [610, 34] width 1220 height 68
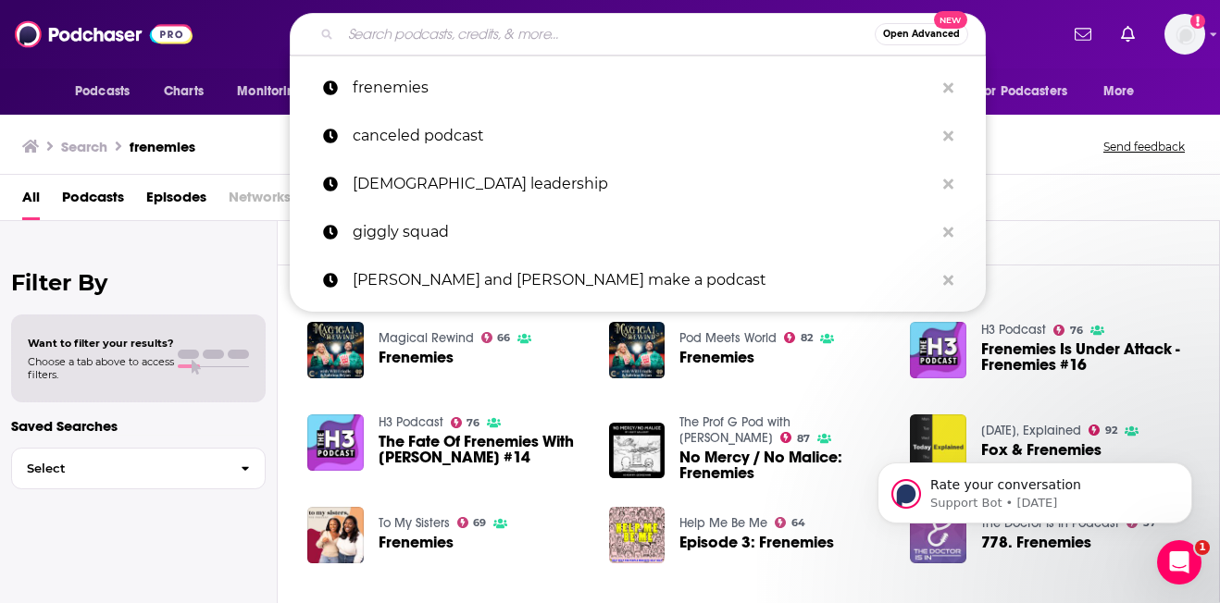
click at [449, 33] on input "Search podcasts, credits, & more..." at bounding box center [608, 34] width 534 height 30
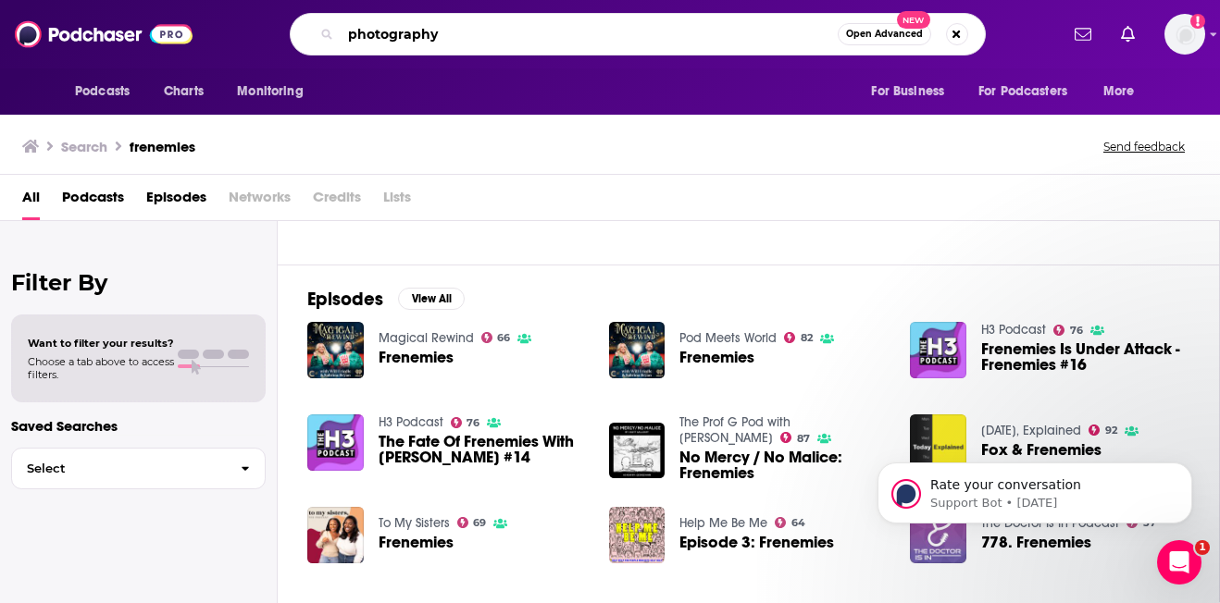
type input "photography"
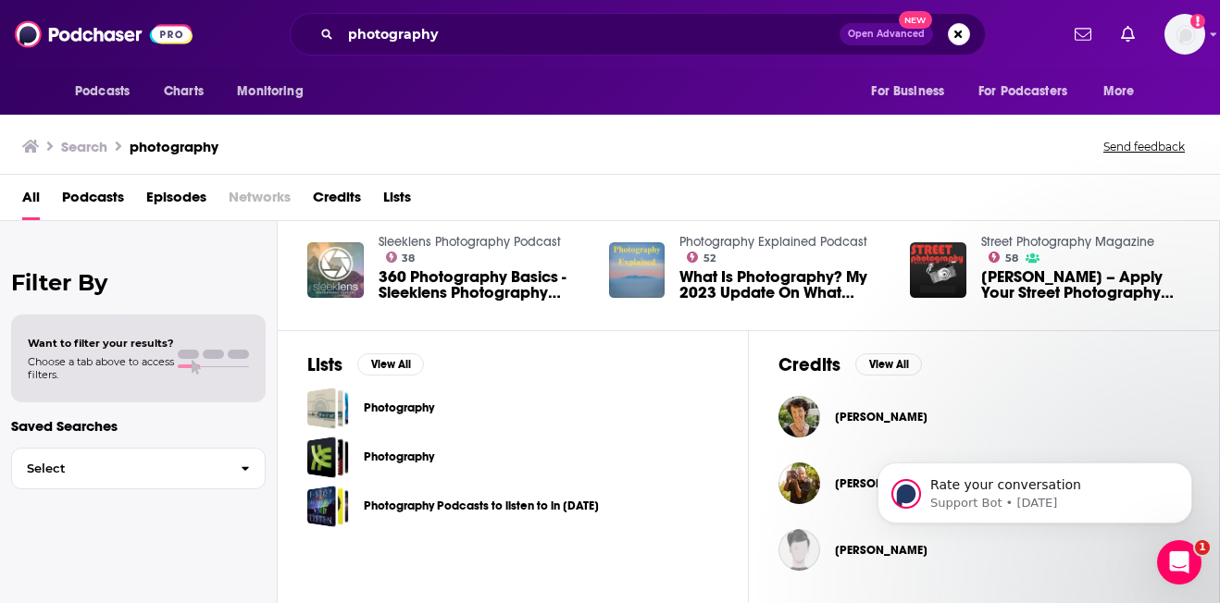
scroll to position [353, 0]
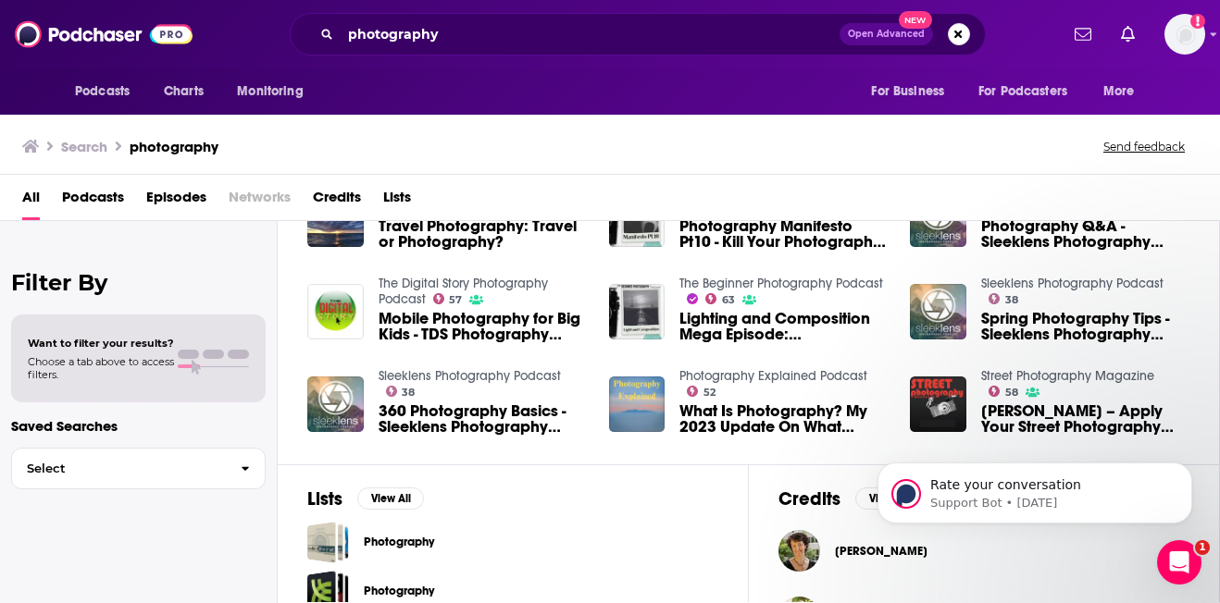
click at [106, 194] on span "Podcasts" at bounding box center [93, 201] width 62 height 38
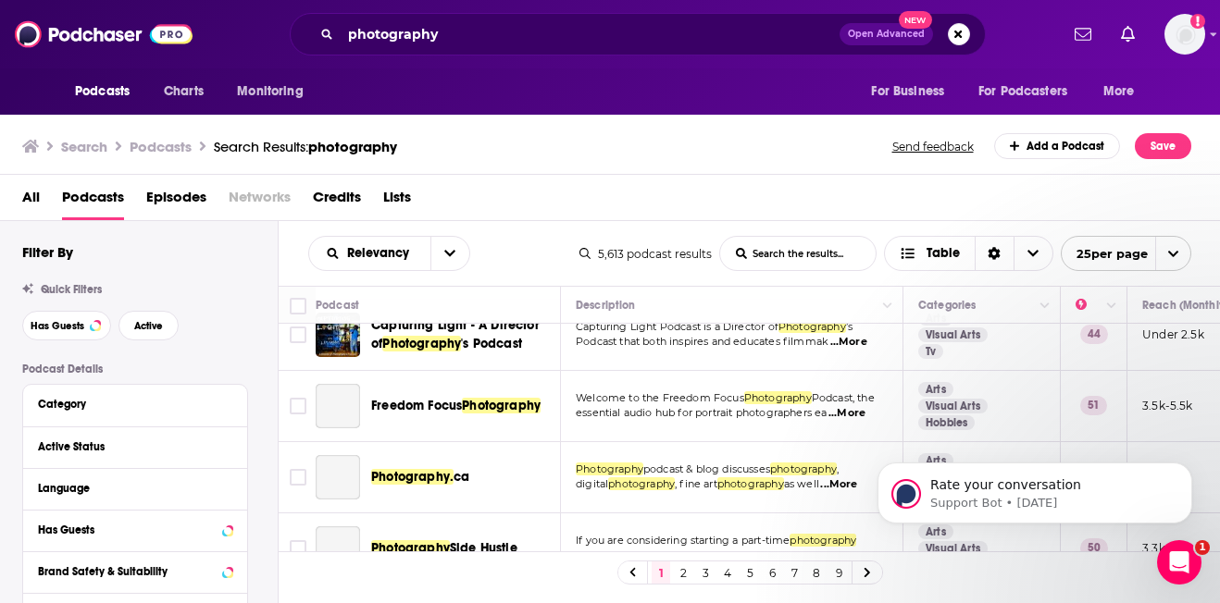
scroll to position [916, 0]
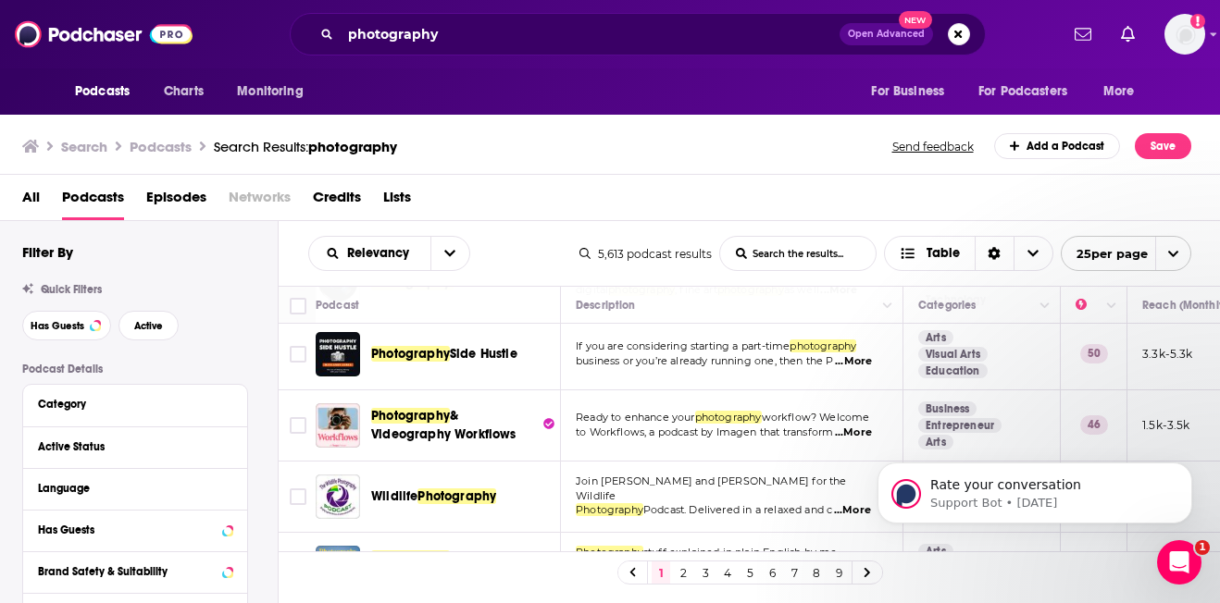
click at [462, 489] on span "Photography" at bounding box center [456, 497] width 79 height 16
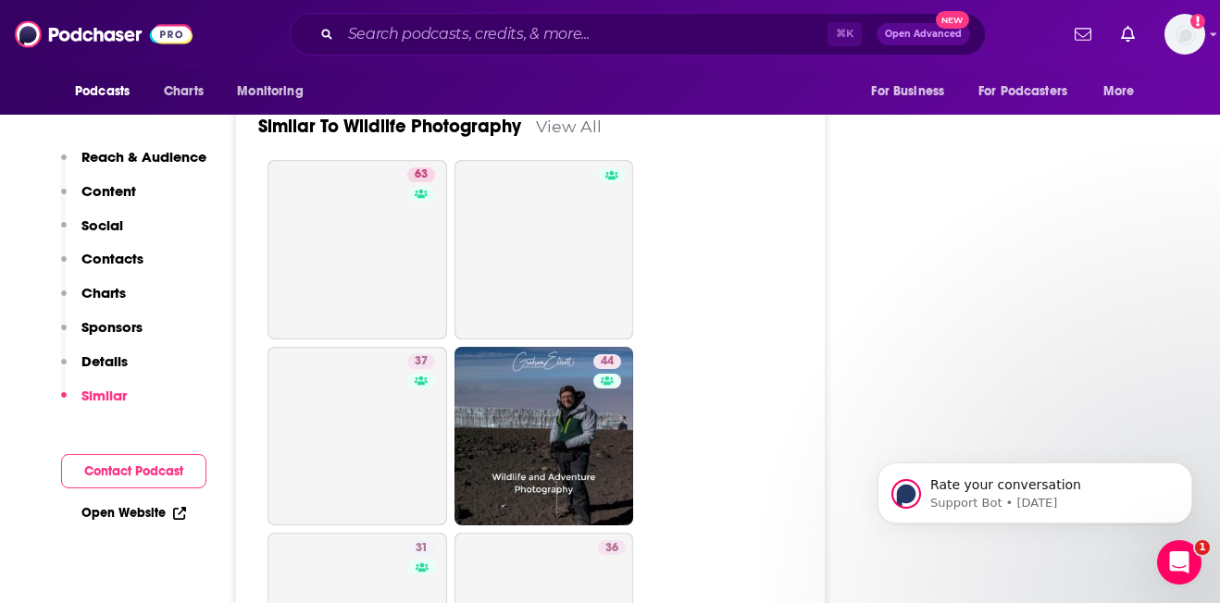
scroll to position [3315, 0]
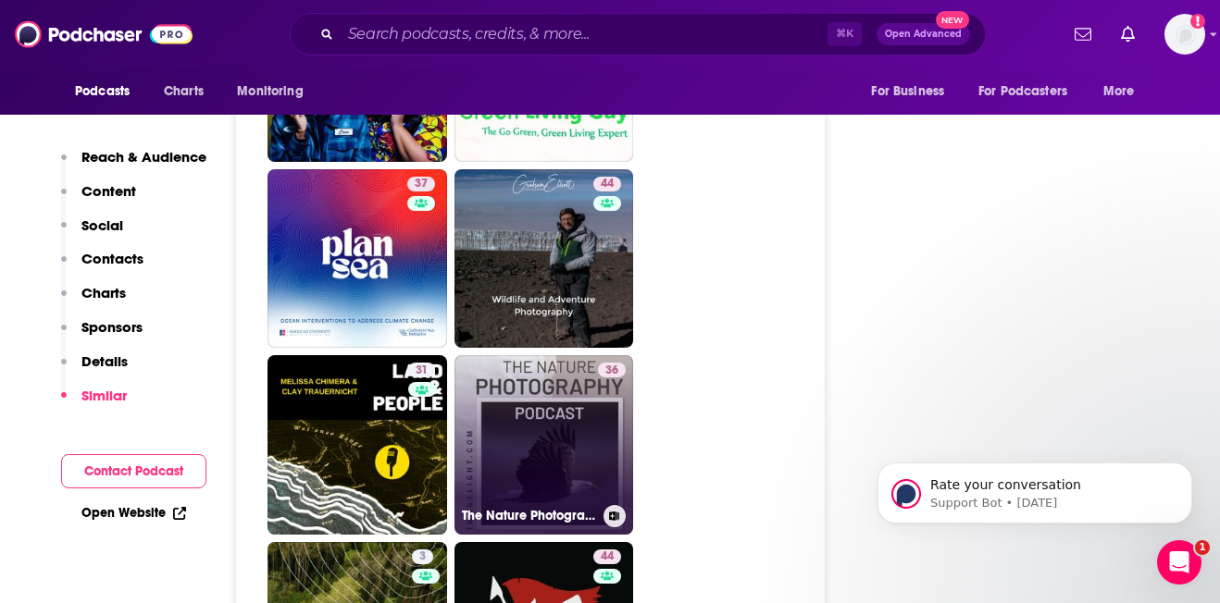
click at [506, 375] on link "36 The Nature Photography Podcast" at bounding box center [544, 445] width 180 height 180
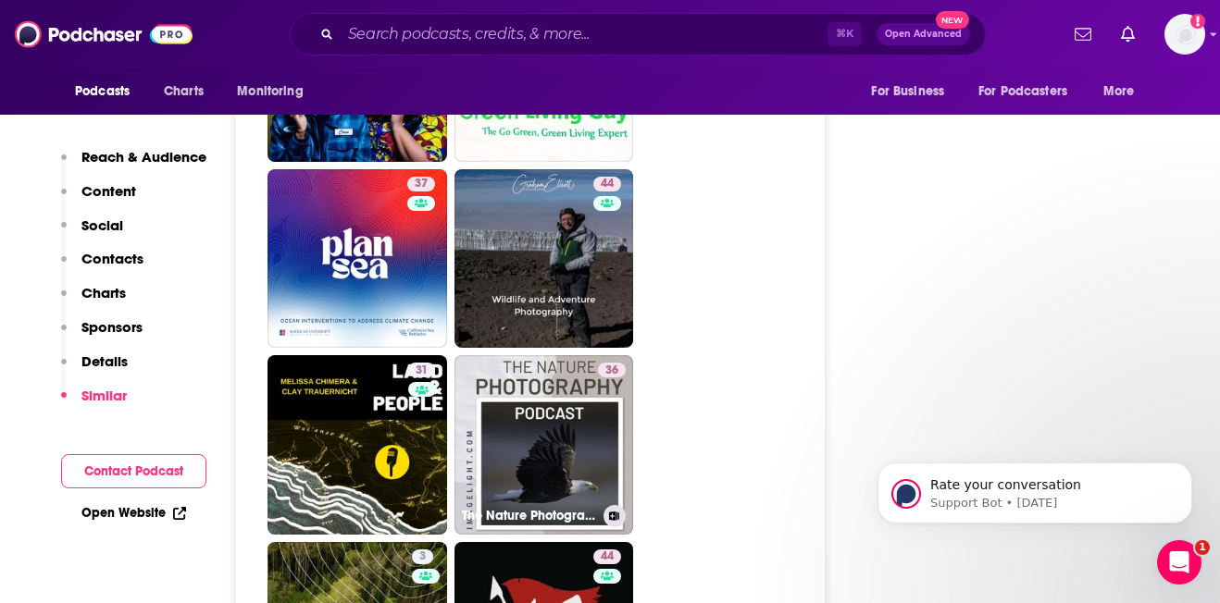
type input "[URL][DOMAIN_NAME]"
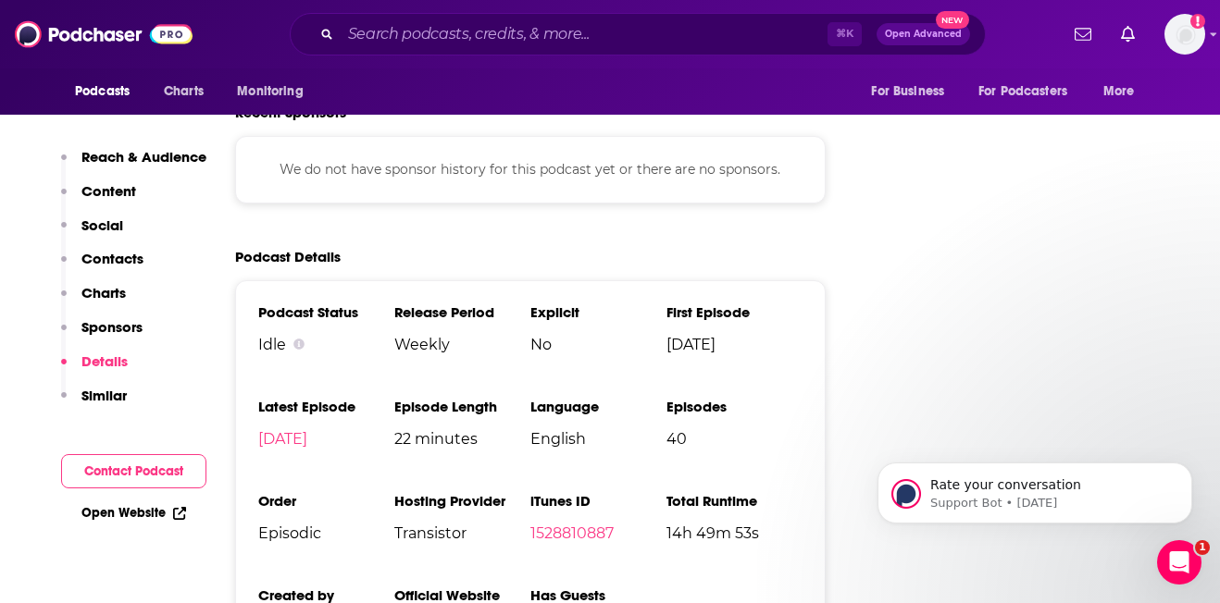
scroll to position [2481, 0]
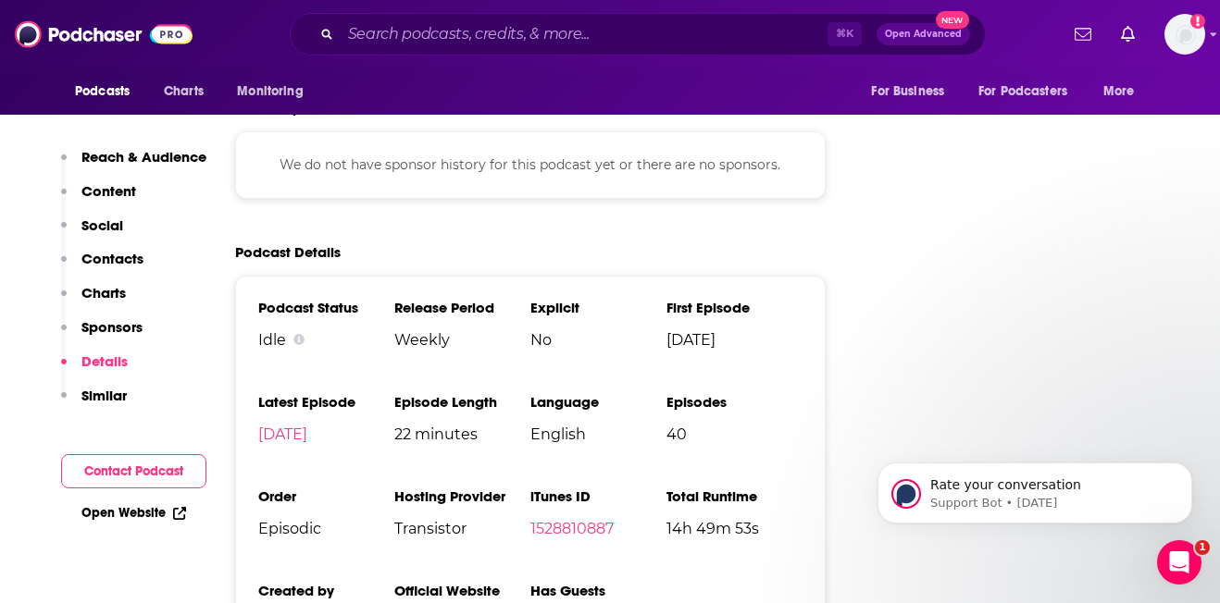
drag, startPoint x: 365, startPoint y: 342, endPoint x: 349, endPoint y: 356, distance: 21.0
click at [350, 393] on li "Latest Episode [DATE]" at bounding box center [326, 425] width 136 height 65
